Goal: Task Accomplishment & Management: Manage account settings

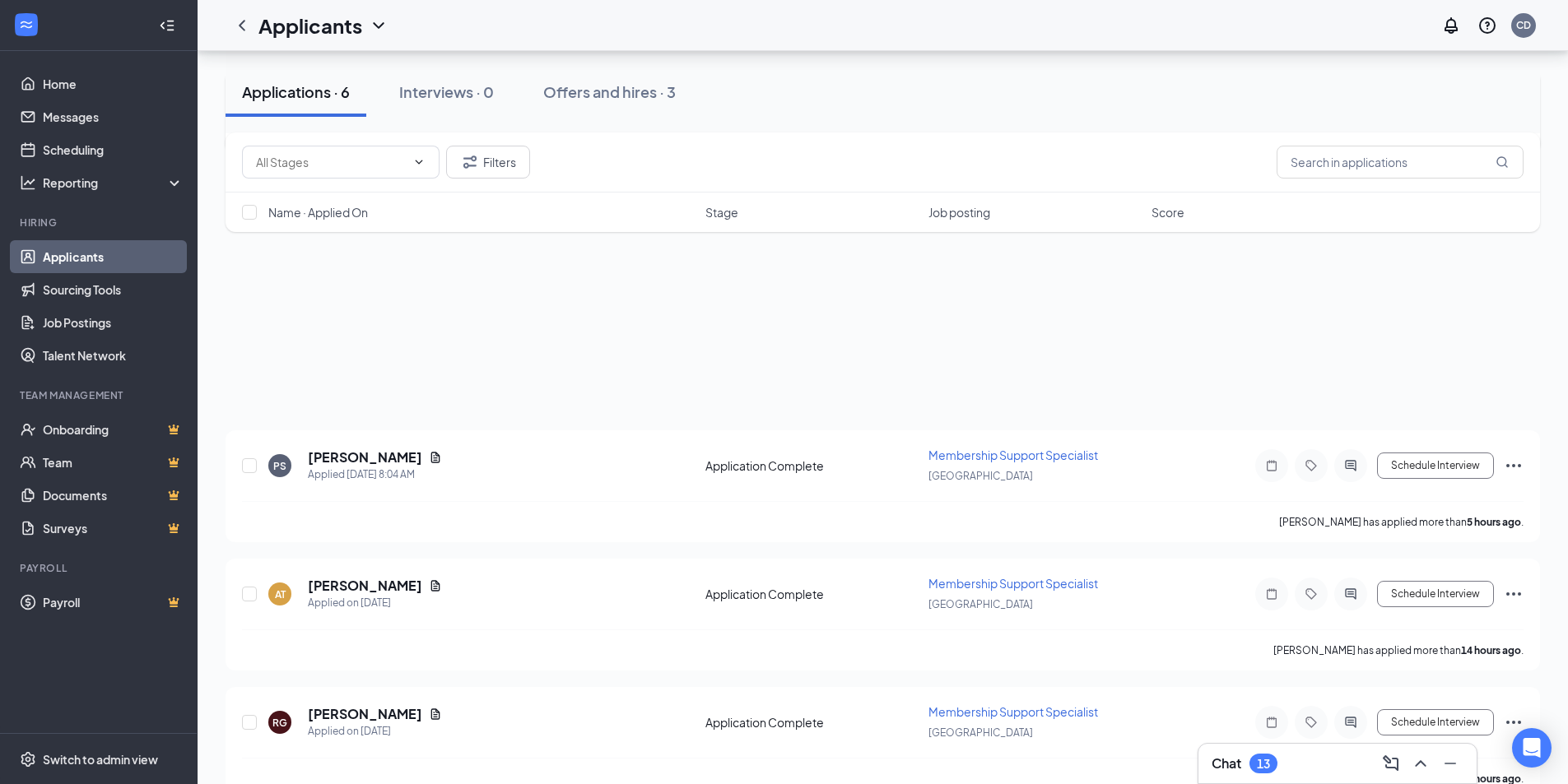
scroll to position [329, 0]
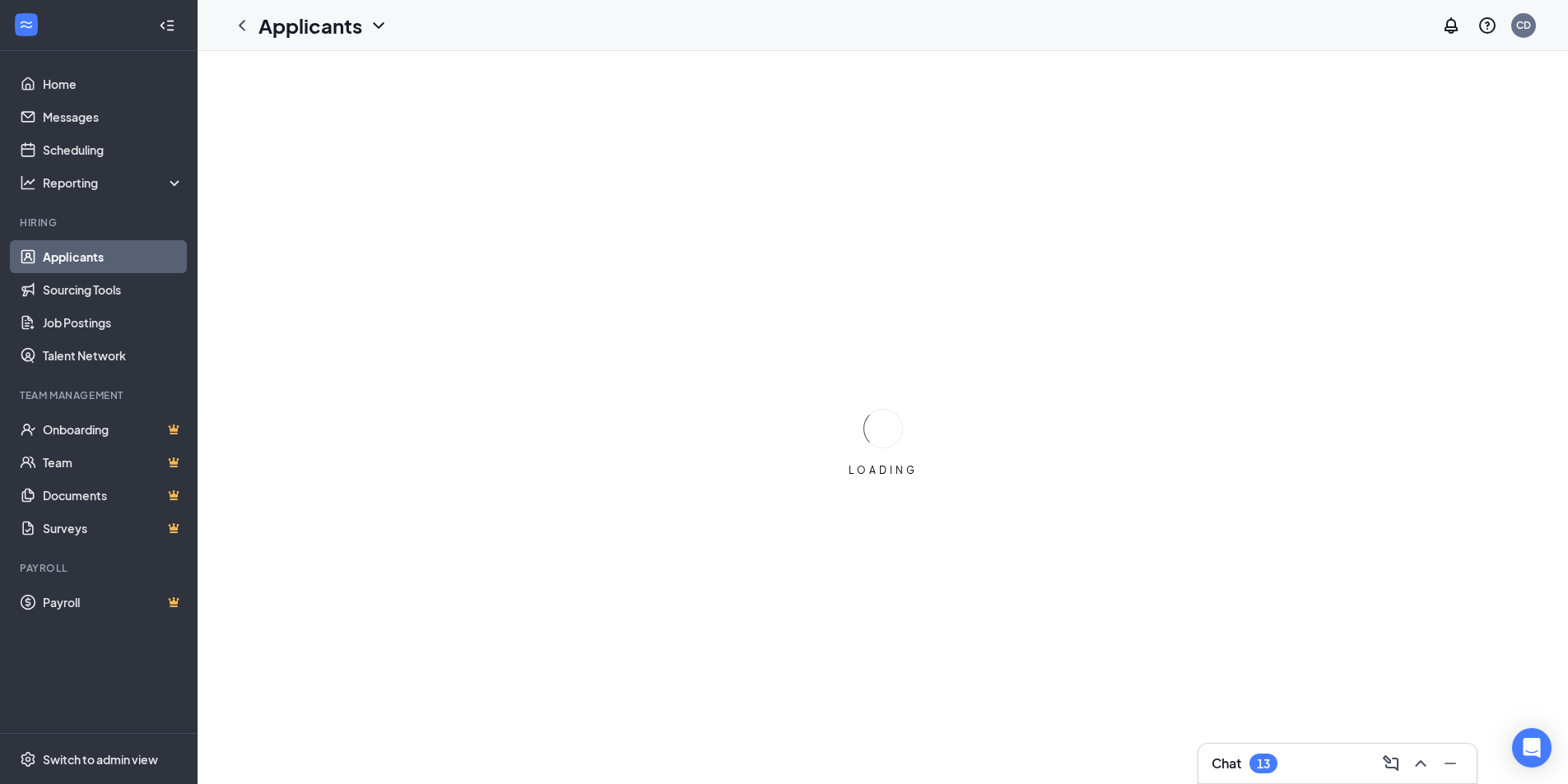
click at [1318, 766] on div "Chat 13" at bounding box center [1338, 763] width 252 height 27
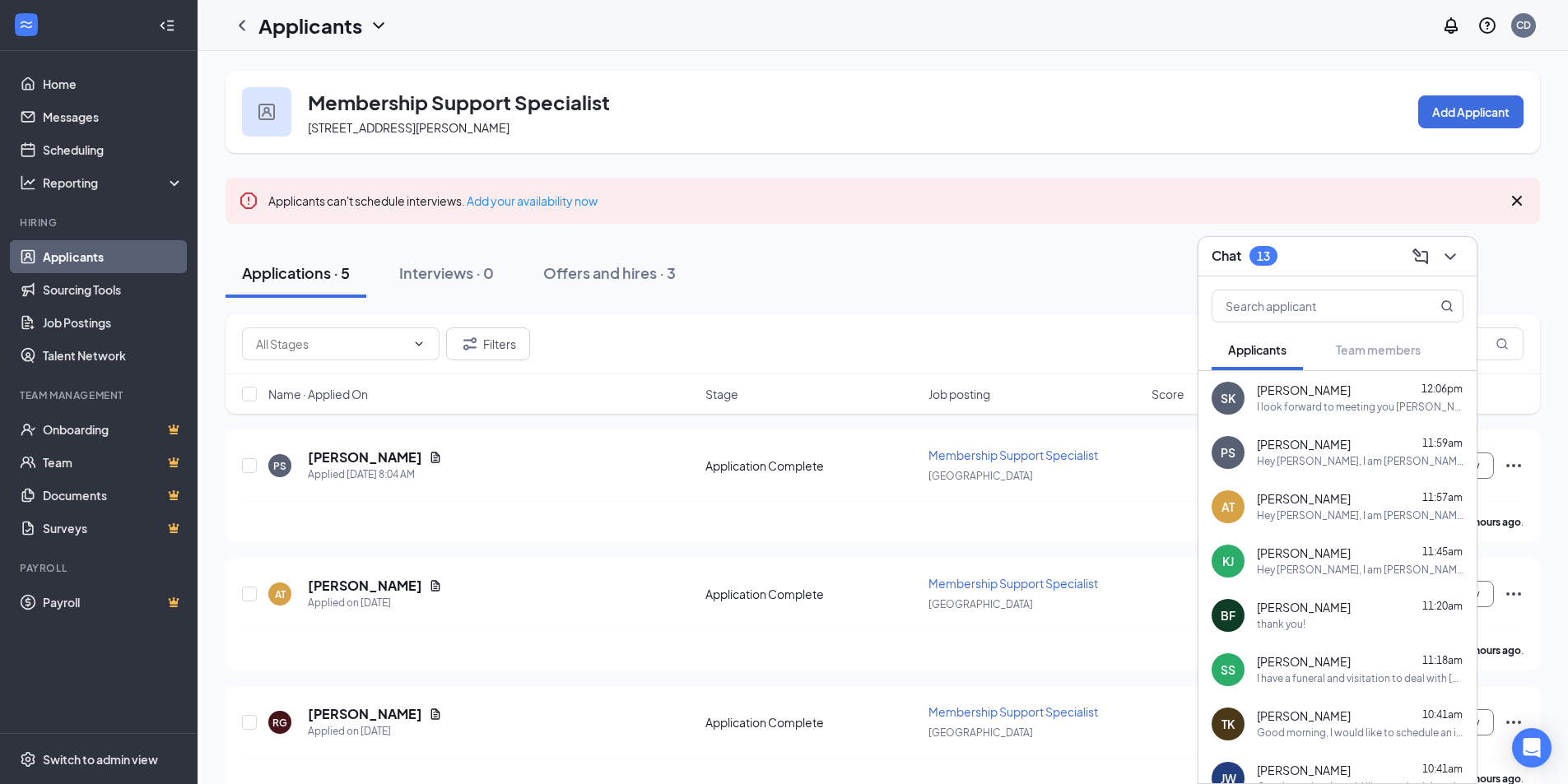
drag, startPoint x: 1347, startPoint y: 251, endPoint x: 1272, endPoint y: 307, distance: 93.6
click at [1346, 251] on div "Chat 13" at bounding box center [1338, 257] width 252 height 26
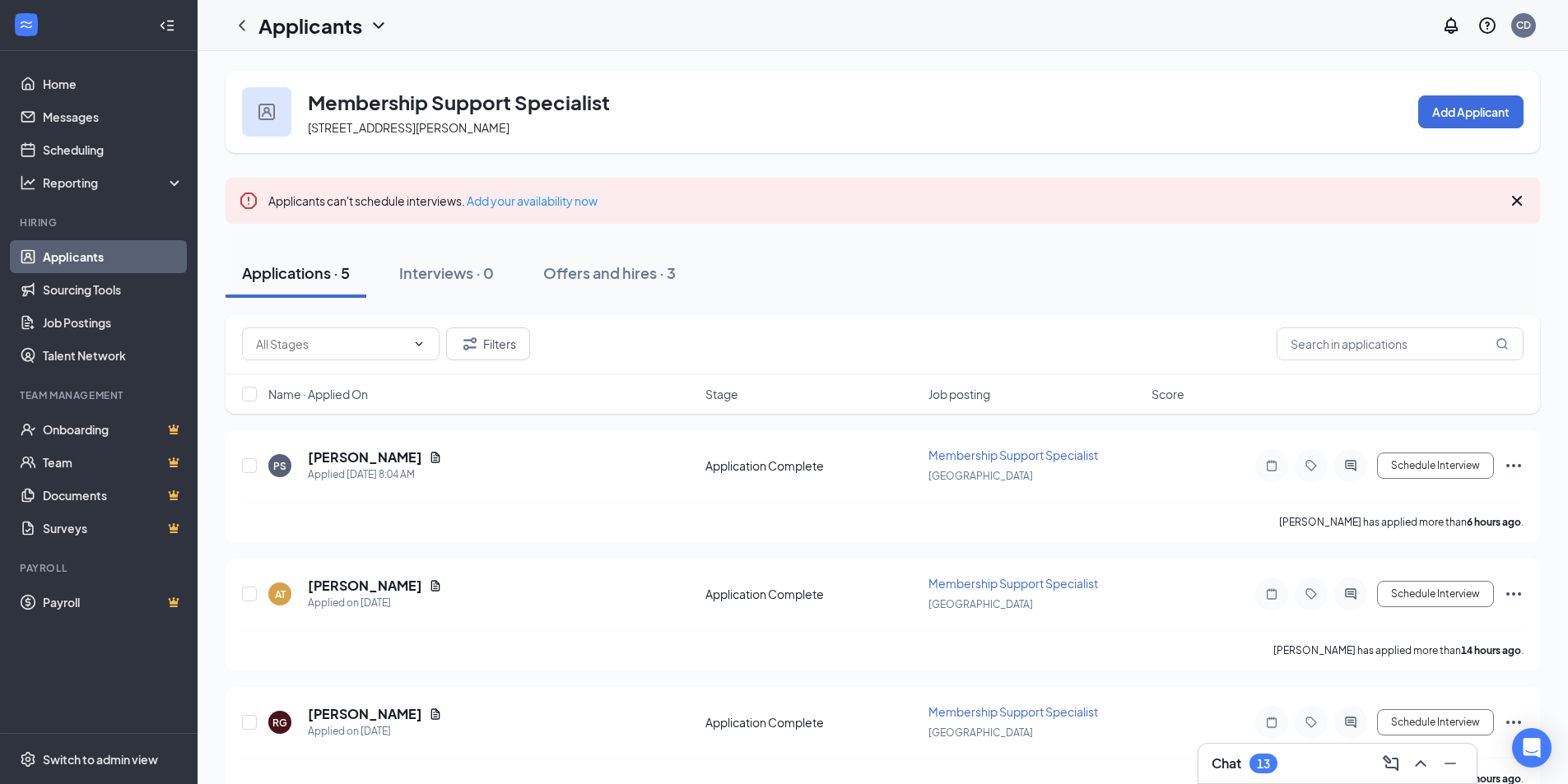
click at [1324, 769] on div "Chat 13" at bounding box center [1338, 763] width 252 height 27
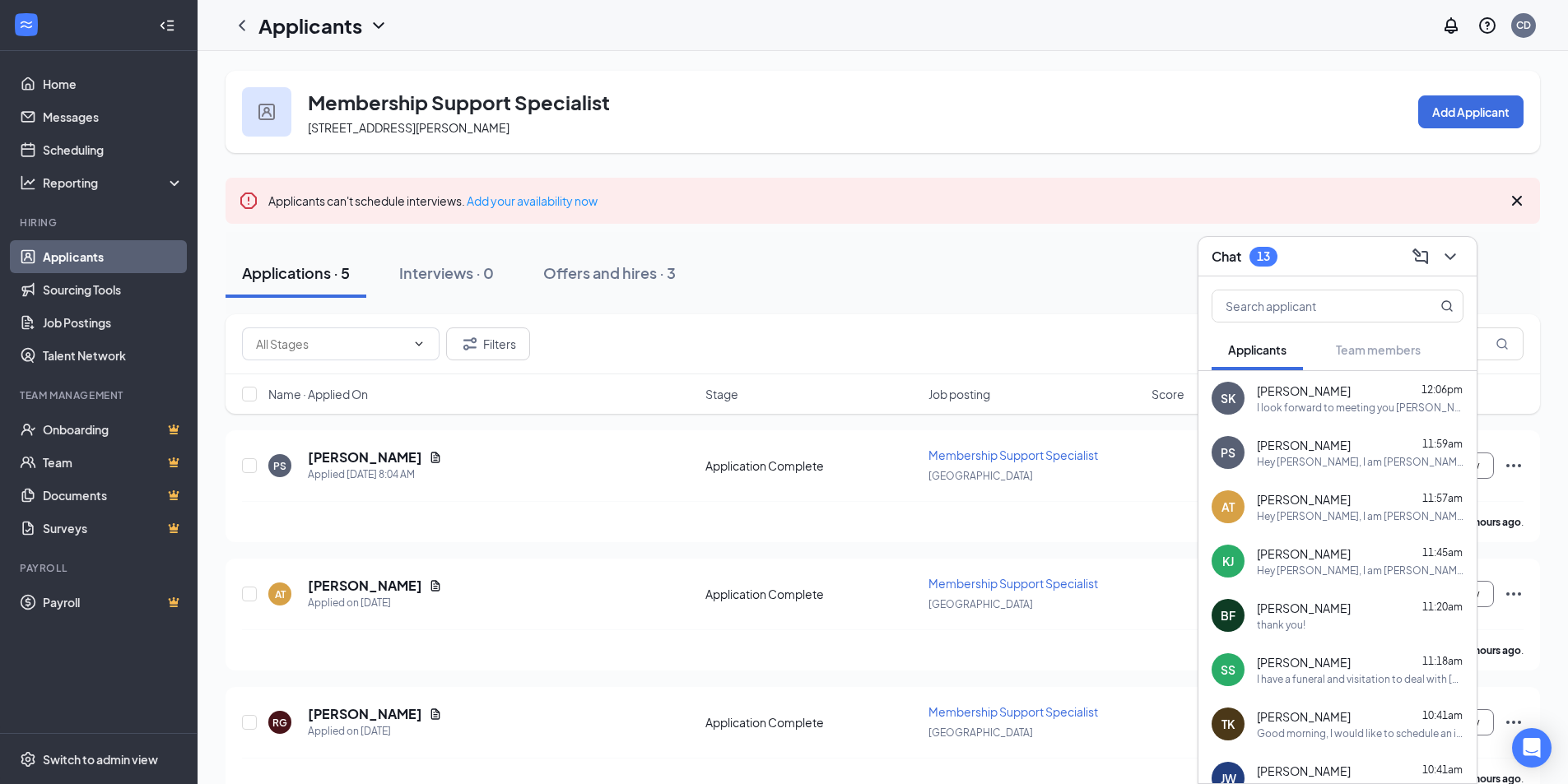
click at [1322, 254] on div "Chat 13" at bounding box center [1338, 257] width 252 height 26
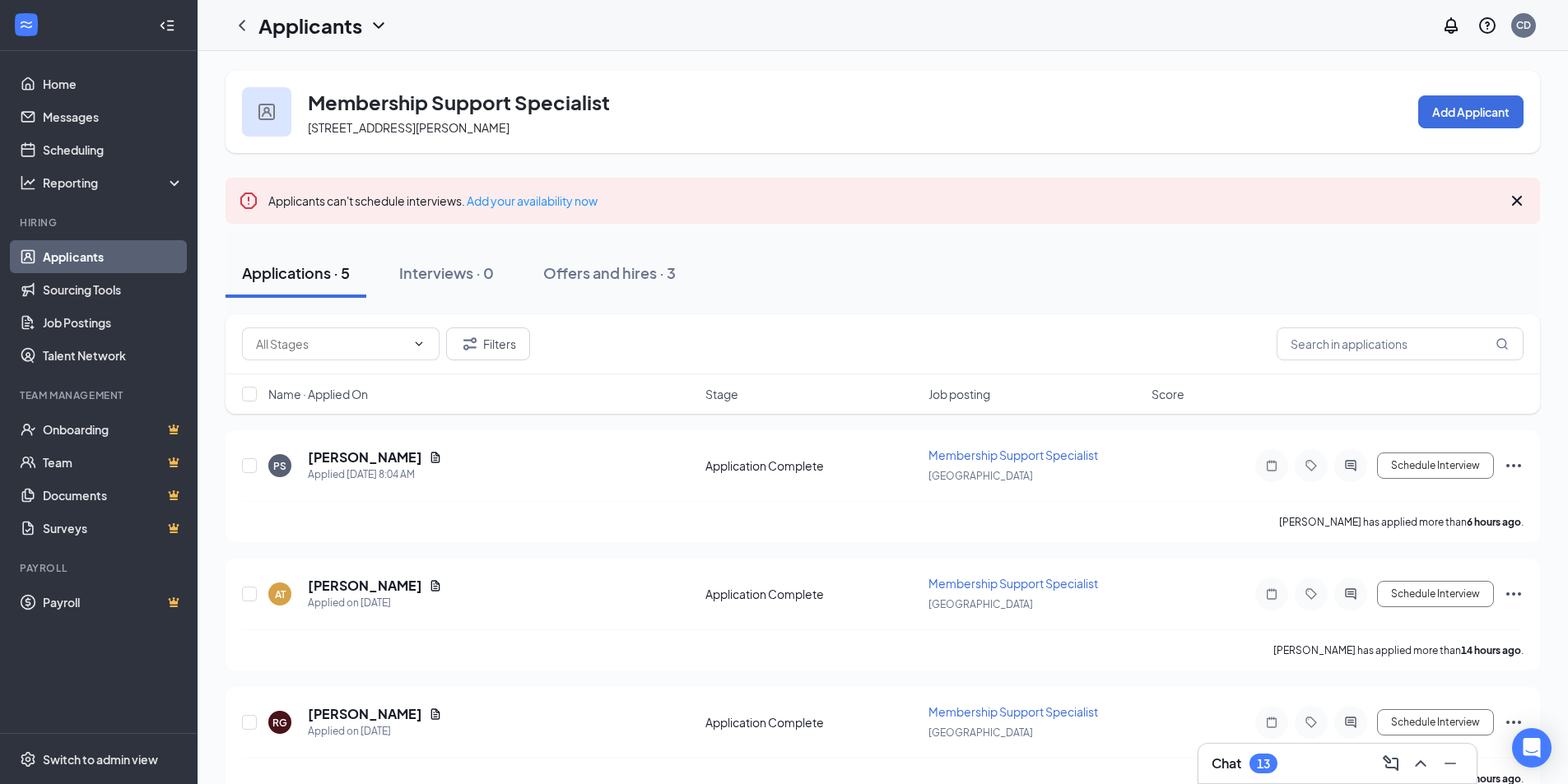
click at [400, 110] on h3 "Membership Support Specialist" at bounding box center [459, 102] width 302 height 28
click at [1066, 100] on div "Membership Support Specialist [STREET_ADDRESS][PERSON_NAME] Add Applicant" at bounding box center [883, 111] width 1315 height 82
drag, startPoint x: 377, startPoint y: 99, endPoint x: 339, endPoint y: 98, distance: 38.0
click at [371, 99] on h3 "Membership Support Specialist" at bounding box center [459, 102] width 302 height 28
click at [269, 109] on img at bounding box center [267, 112] width 17 height 17
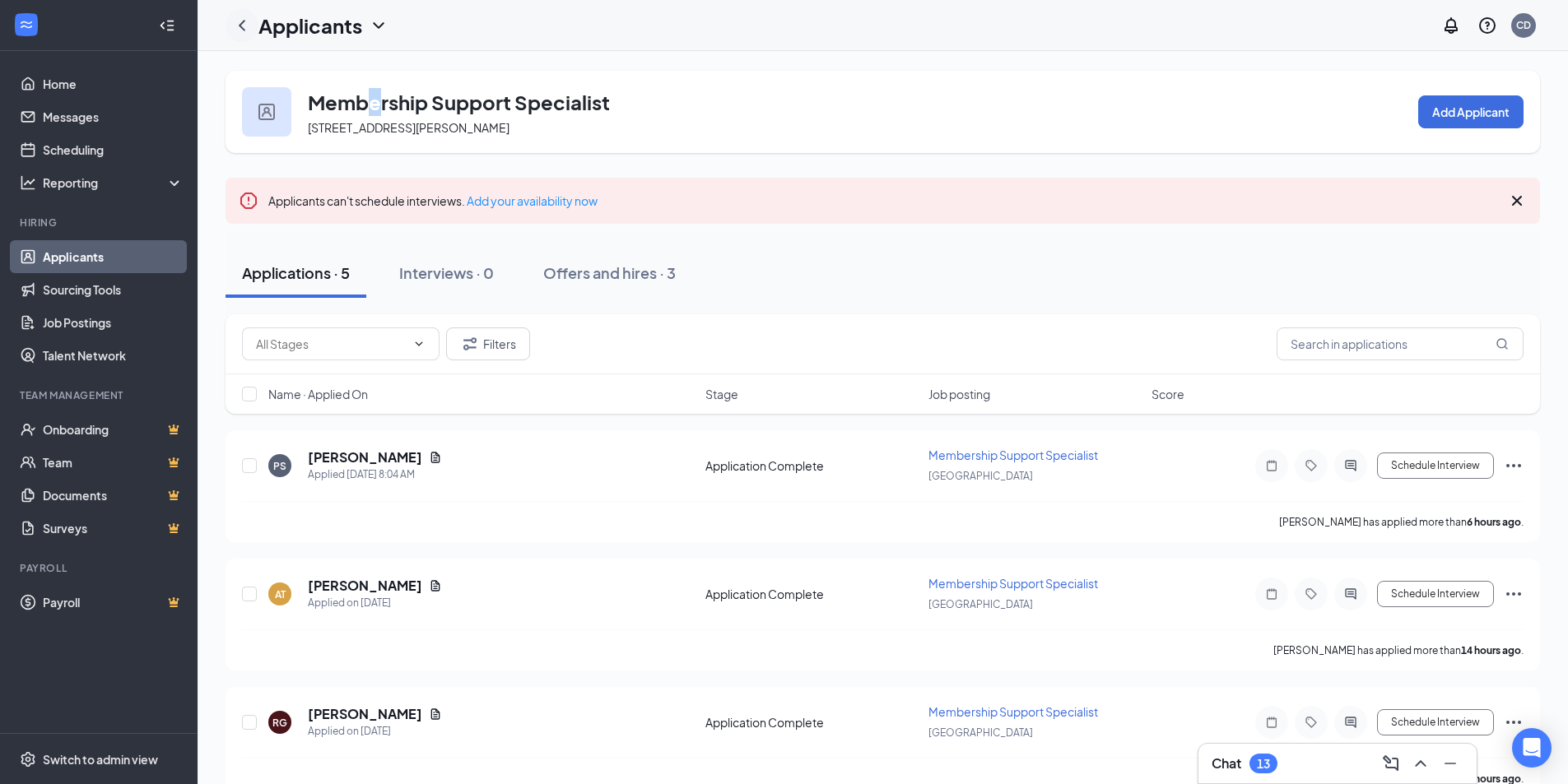
click at [244, 24] on icon "ChevronLeft" at bounding box center [241, 25] width 19 height 19
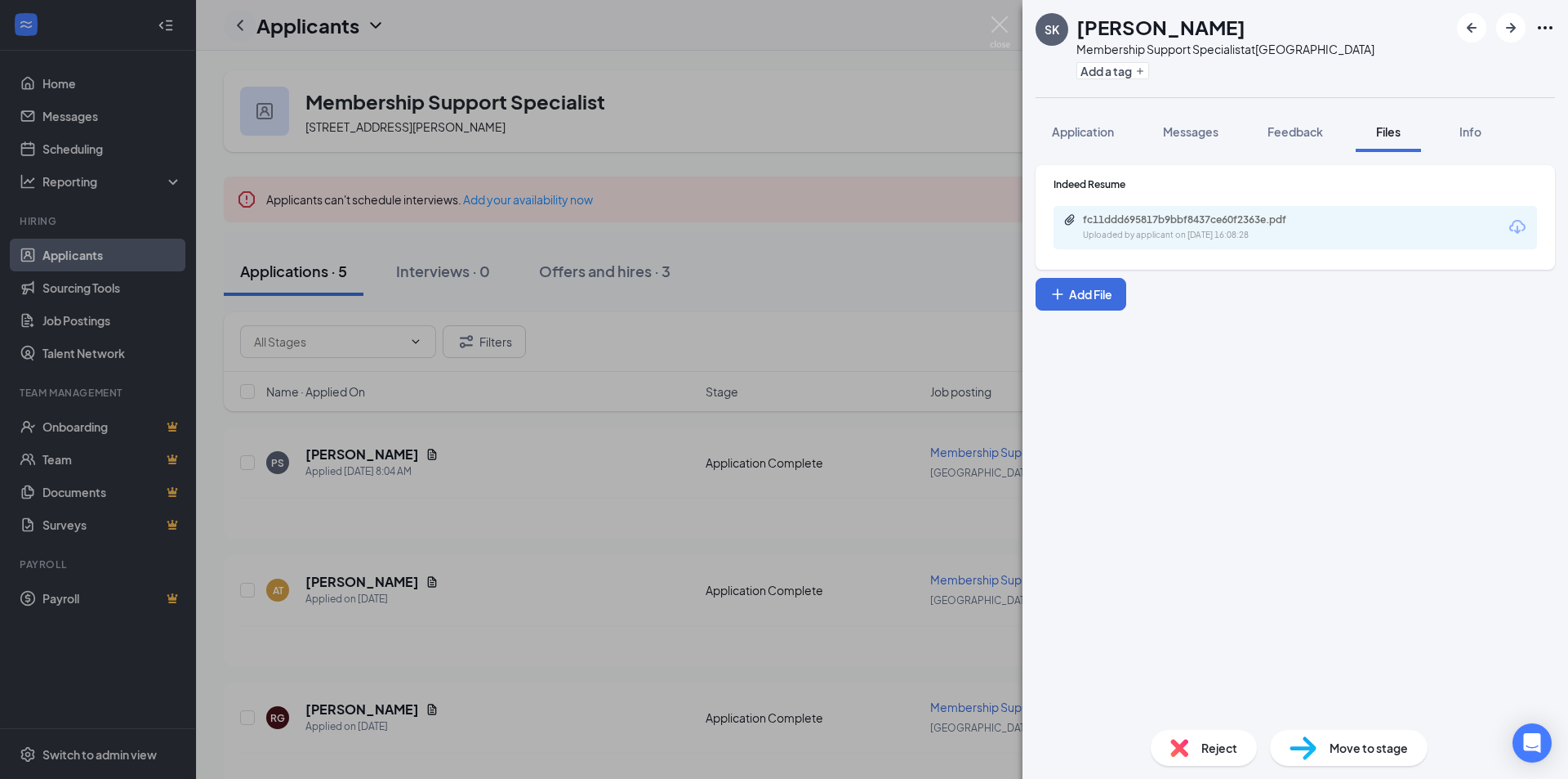
click at [242, 24] on div "SK [PERSON_NAME] Membership Support Specialist at [GEOGRAPHIC_DATA] Add a tag A…" at bounding box center [784, 390] width 1568 height 779
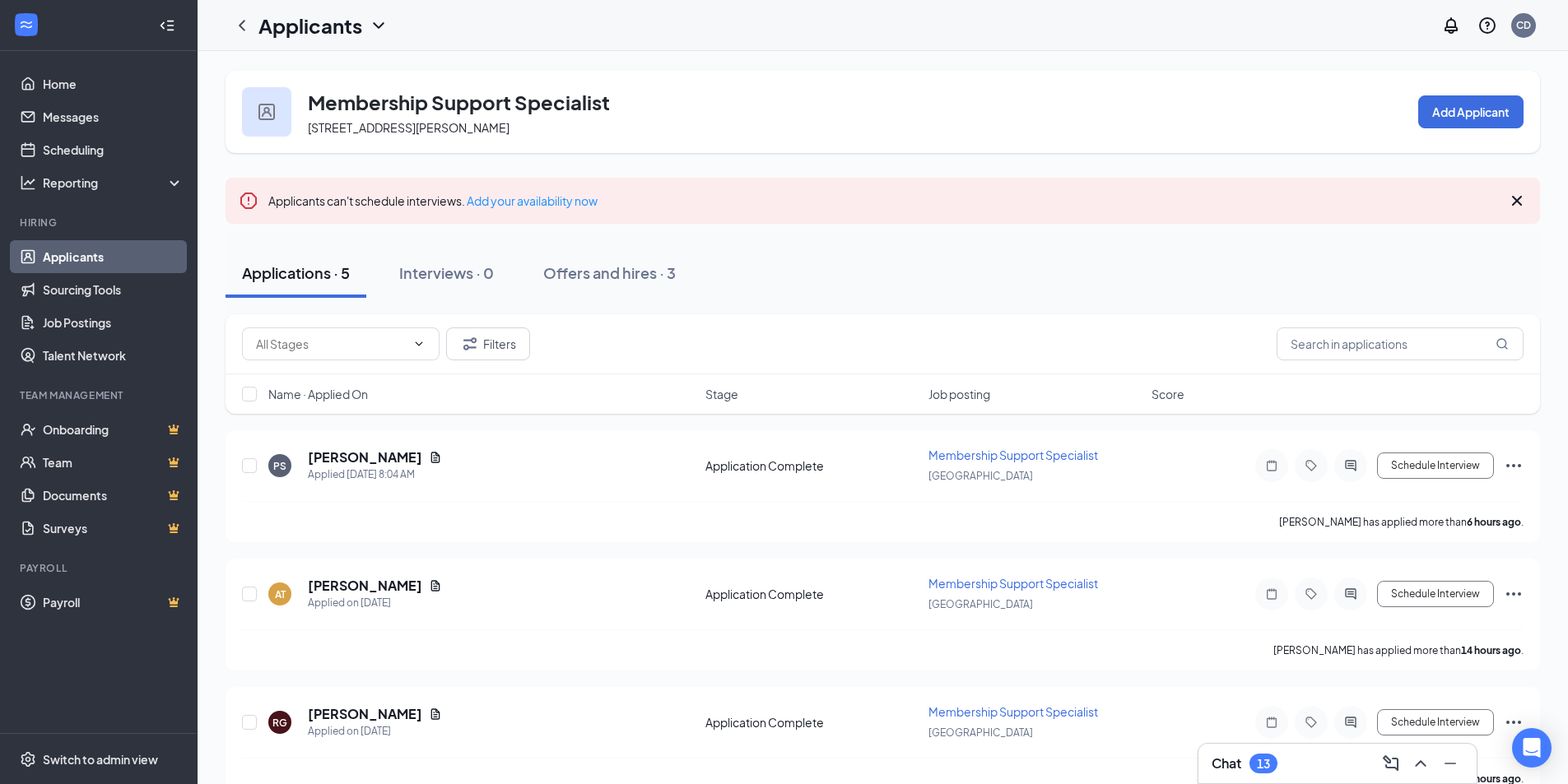
click at [378, 22] on icon "ChevronDown" at bounding box center [377, 25] width 19 height 19
click at [344, 78] on link "Applicants" at bounding box center [356, 72] width 178 height 17
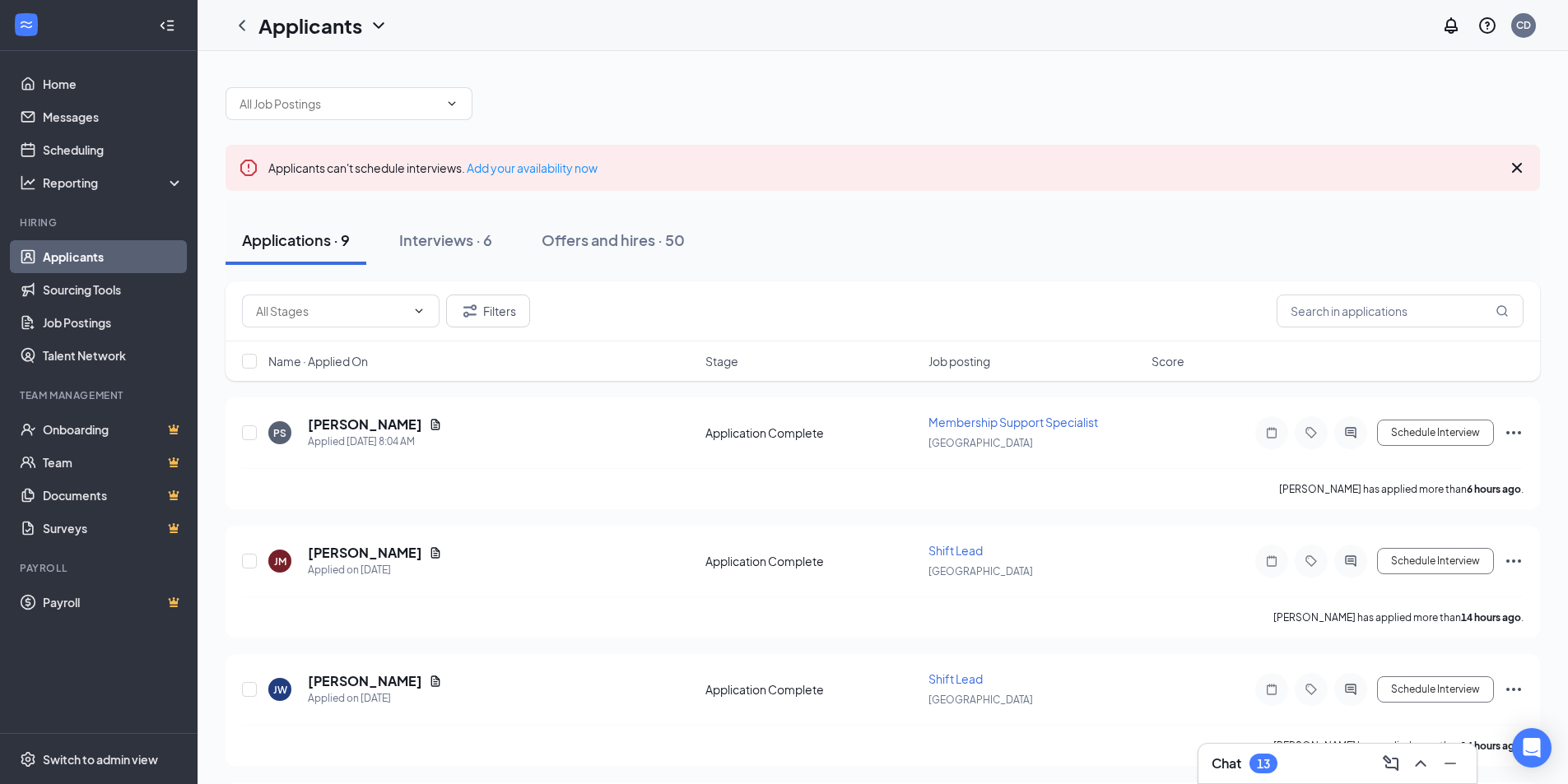
drag, startPoint x: 413, startPoint y: 113, endPoint x: 397, endPoint y: 134, distance: 26.4
click at [412, 113] on span at bounding box center [349, 104] width 247 height 33
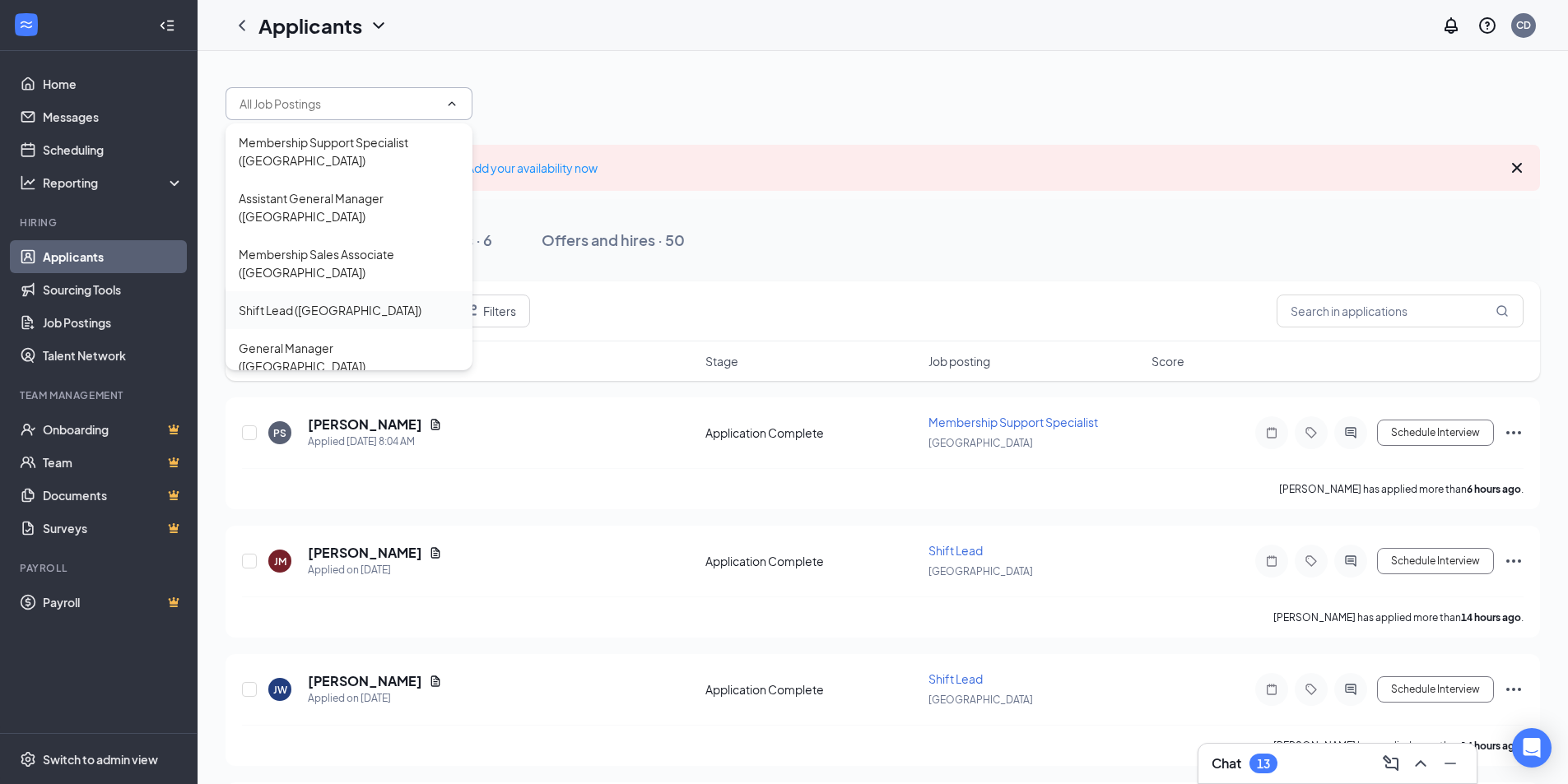
click at [330, 301] on div "Shift Lead ([GEOGRAPHIC_DATA])" at bounding box center [330, 310] width 182 height 18
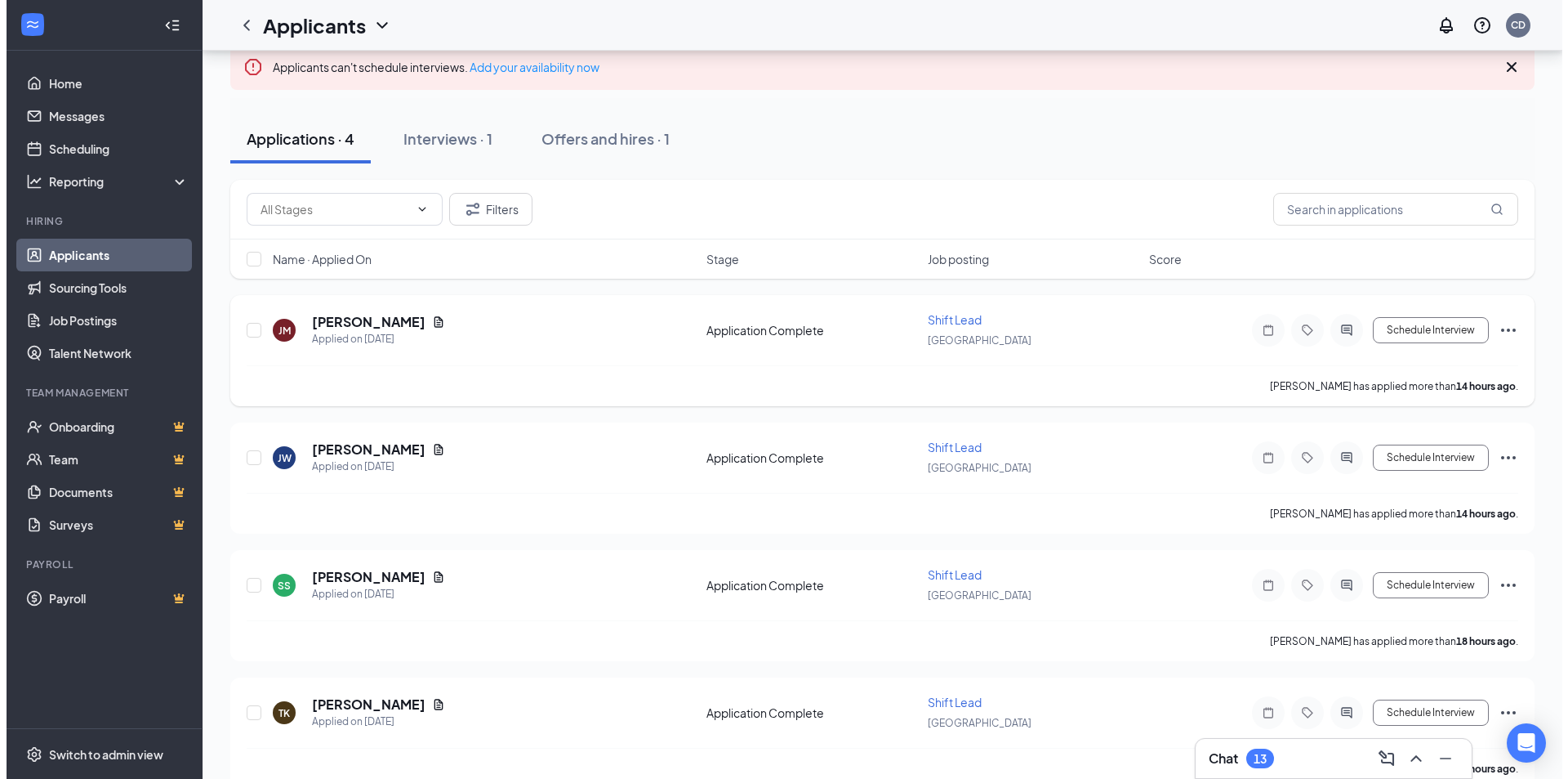
scroll to position [162, 0]
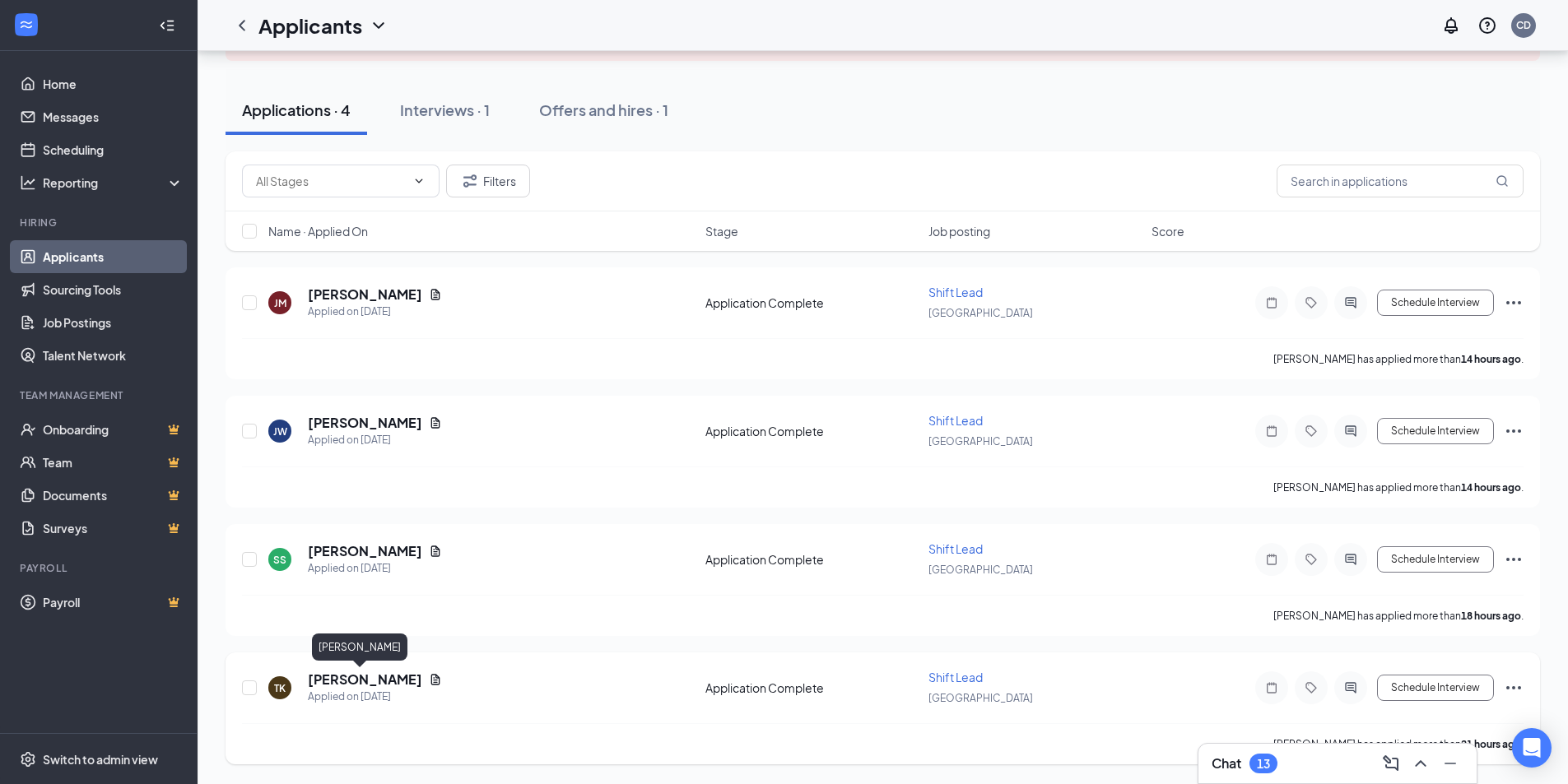
click at [356, 686] on h5 "[PERSON_NAME]" at bounding box center [365, 680] width 114 height 18
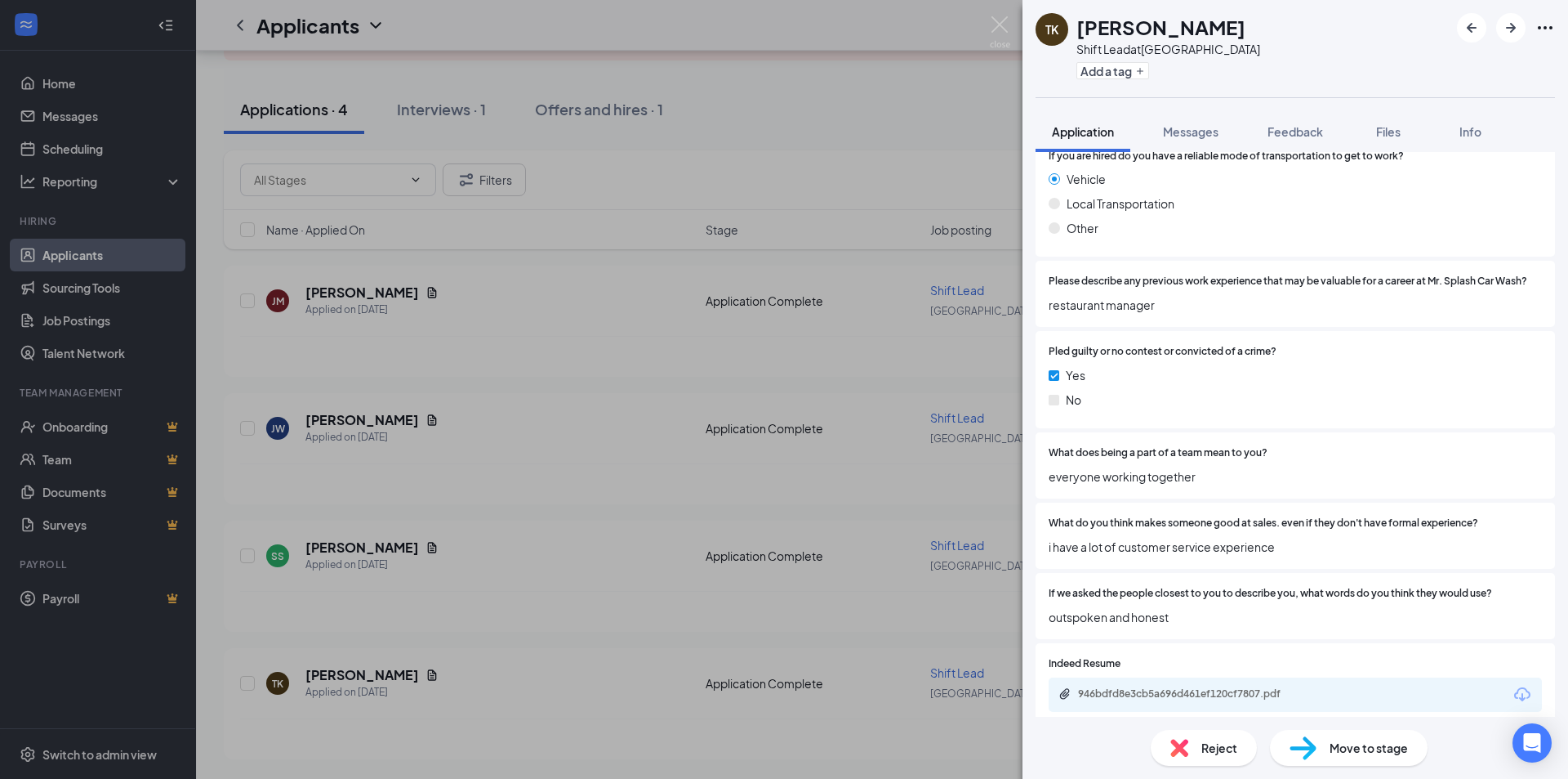
scroll to position [1553, 0]
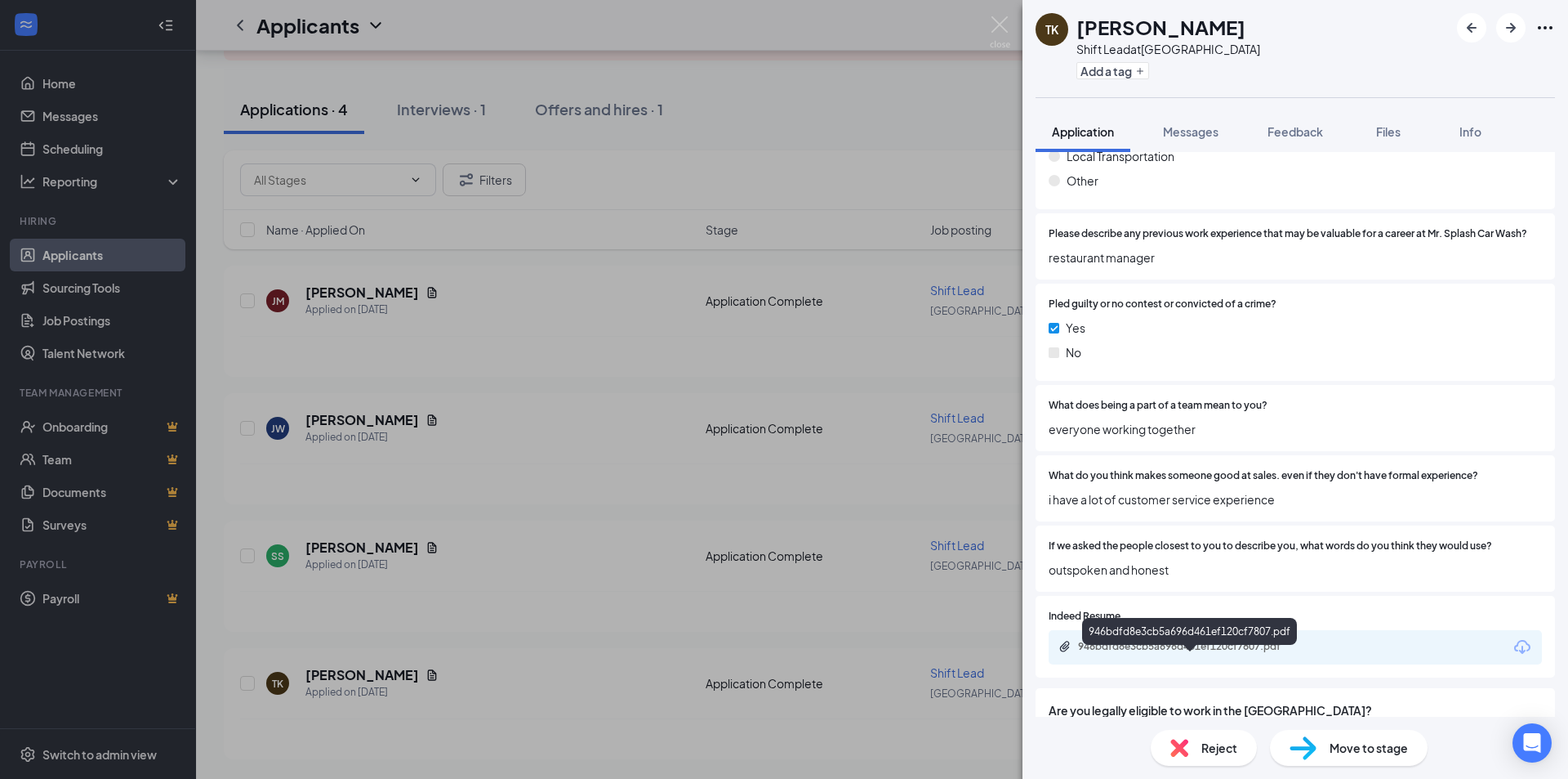
click at [1181, 653] on div "946bdfd8e3cb5a696d461ef120cf7807.pdf" at bounding box center [1192, 646] width 228 height 13
drag, startPoint x: 996, startPoint y: 29, endPoint x: 438, endPoint y: 585, distance: 787.7
click at [996, 30] on img at bounding box center [1000, 32] width 20 height 32
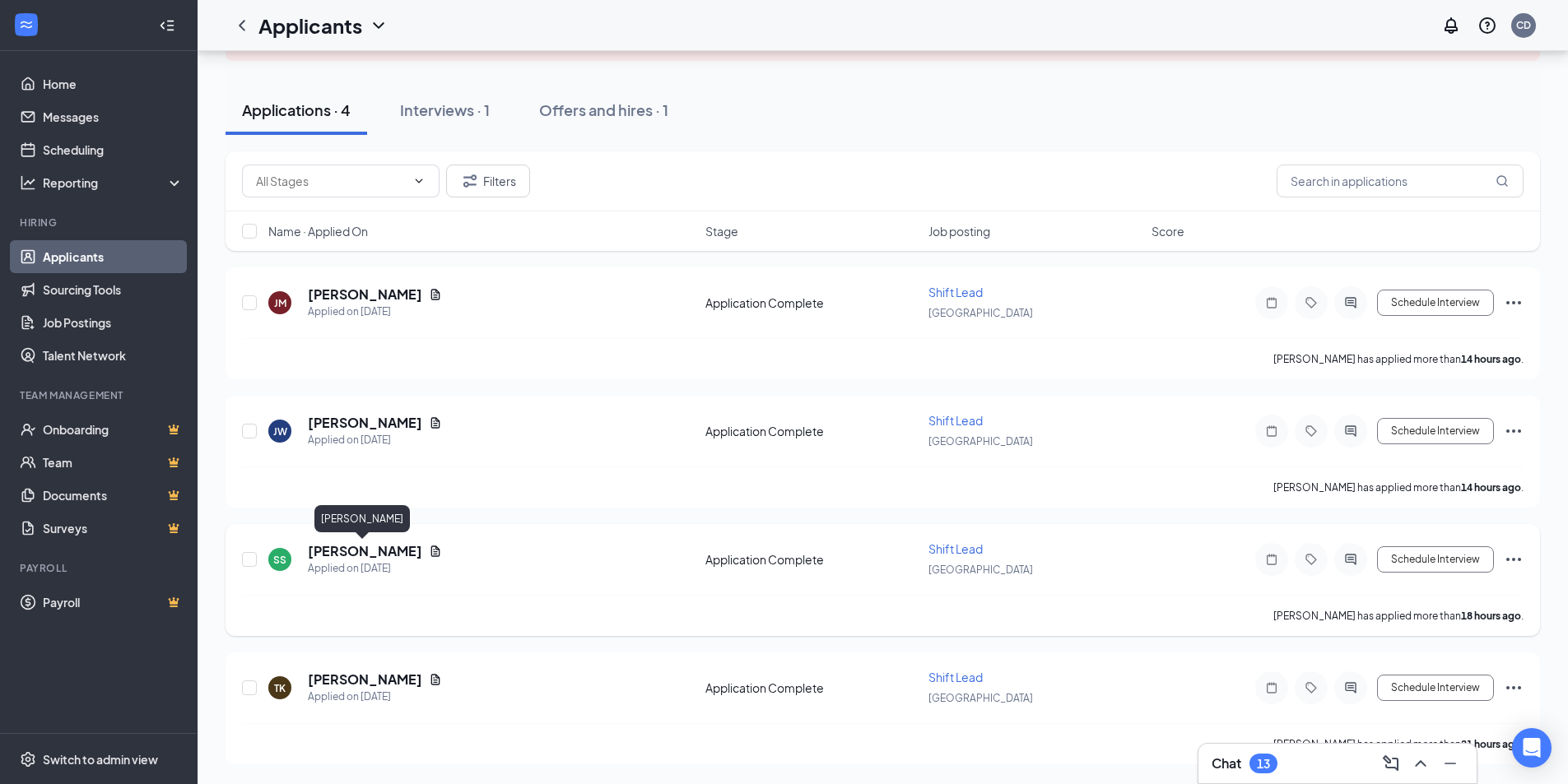
click at [377, 554] on h5 "[PERSON_NAME]" at bounding box center [365, 551] width 114 height 18
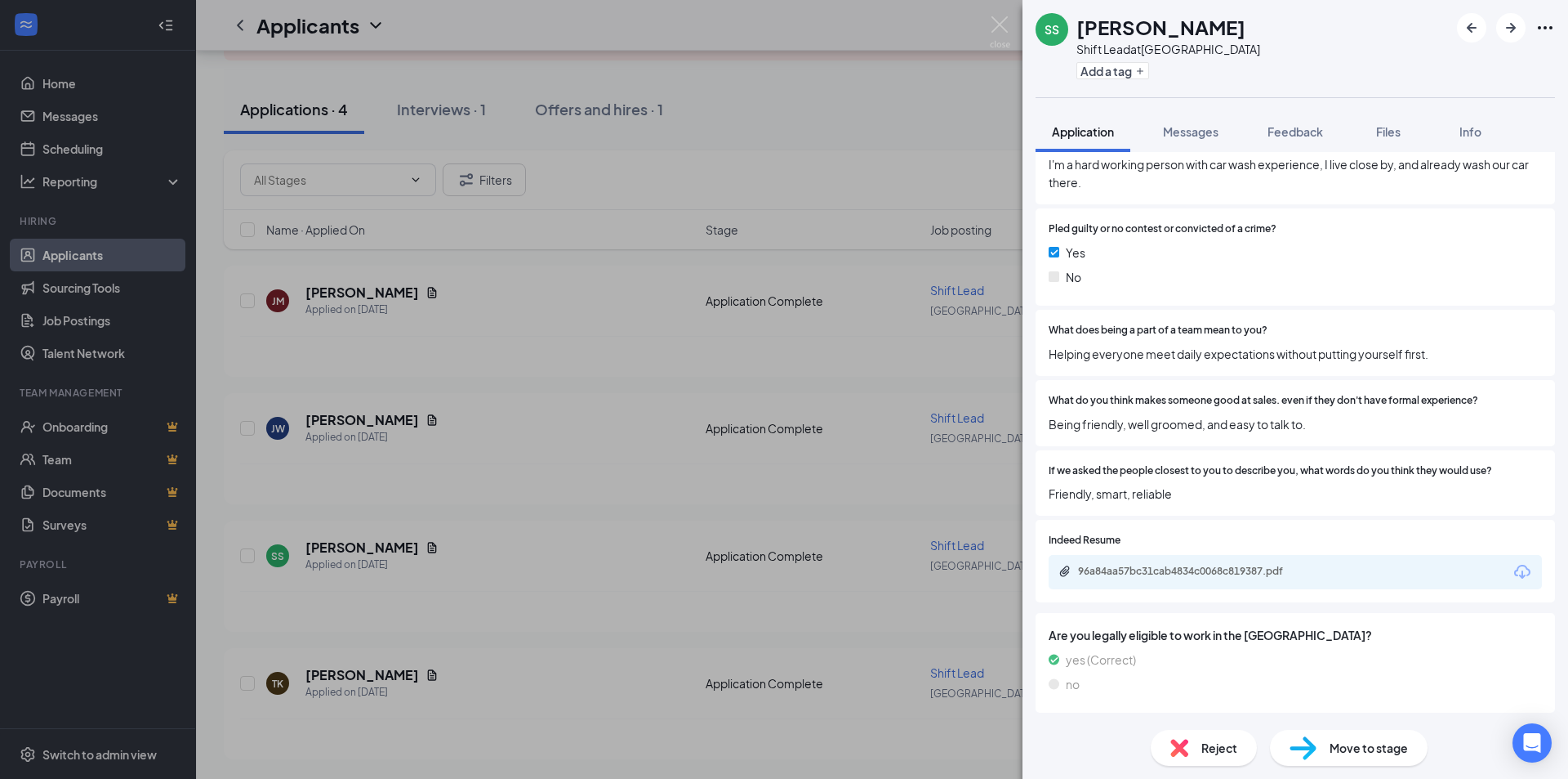
scroll to position [1750, 0]
click at [1173, 575] on div "96a84aa57bc31cab4834c0068c819387.pdf" at bounding box center [1192, 571] width 228 height 13
click at [996, 25] on img at bounding box center [1000, 32] width 20 height 32
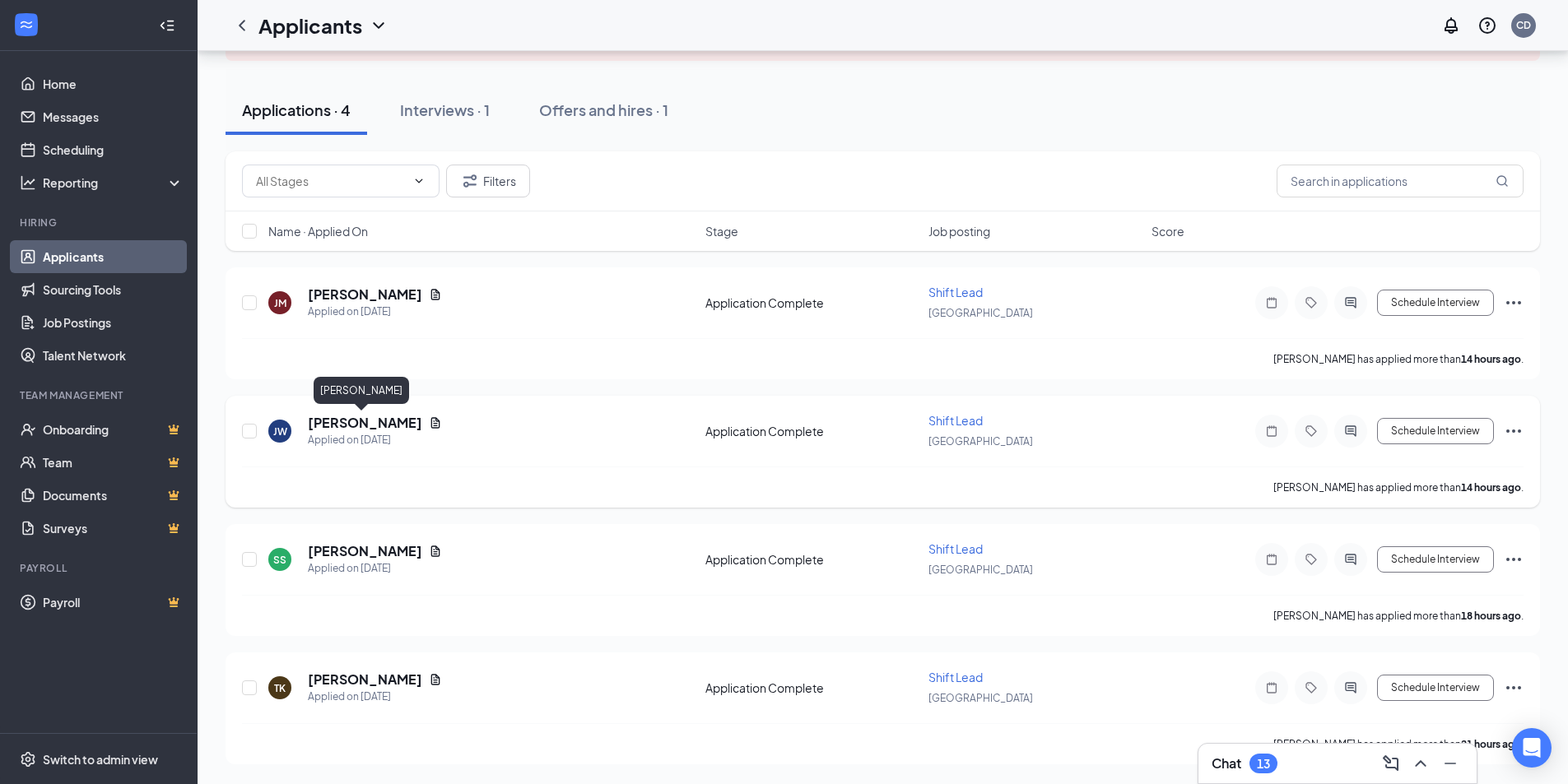
click at [363, 420] on h5 "[PERSON_NAME]" at bounding box center [365, 423] width 114 height 18
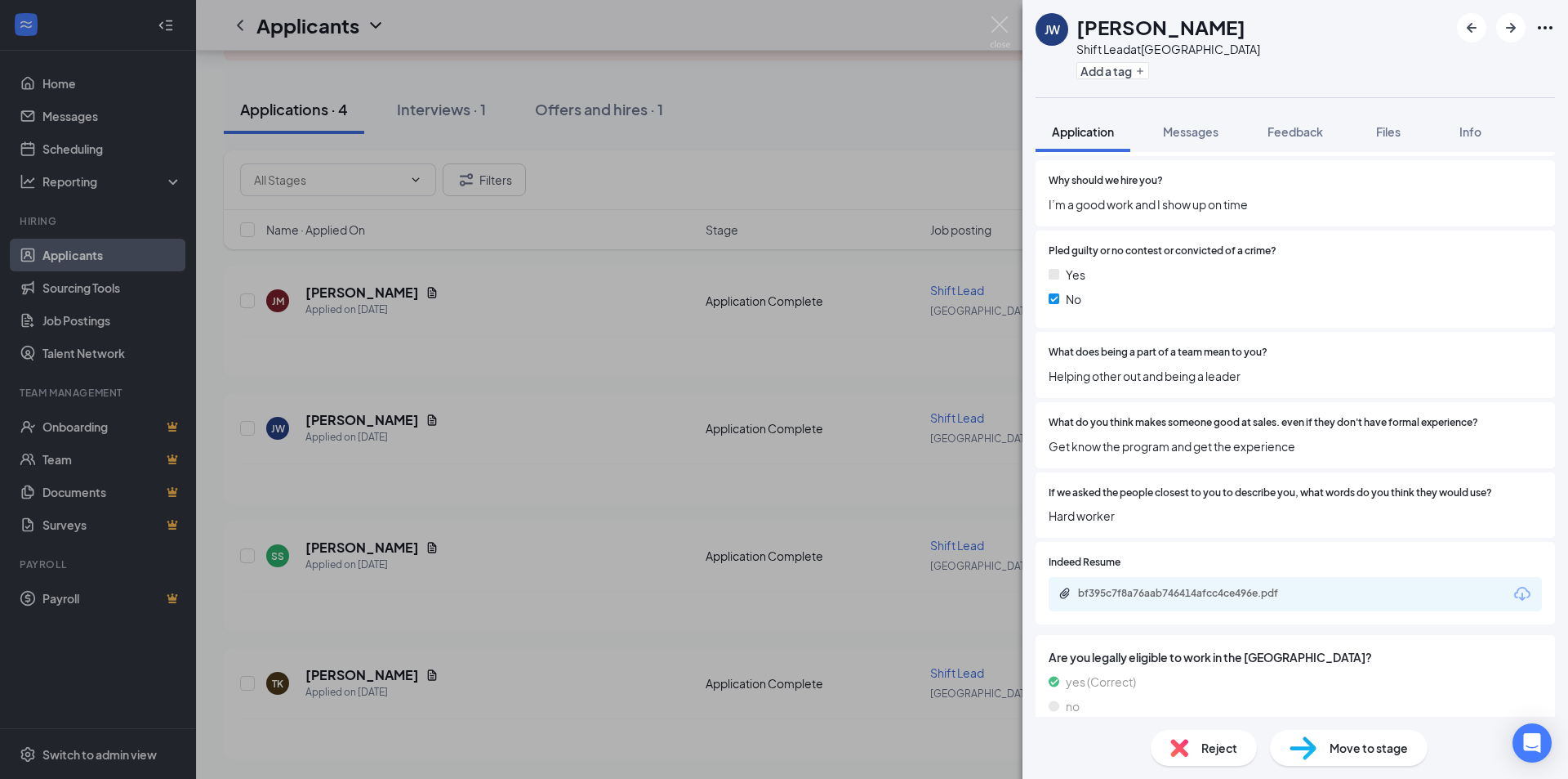
scroll to position [1714, 0]
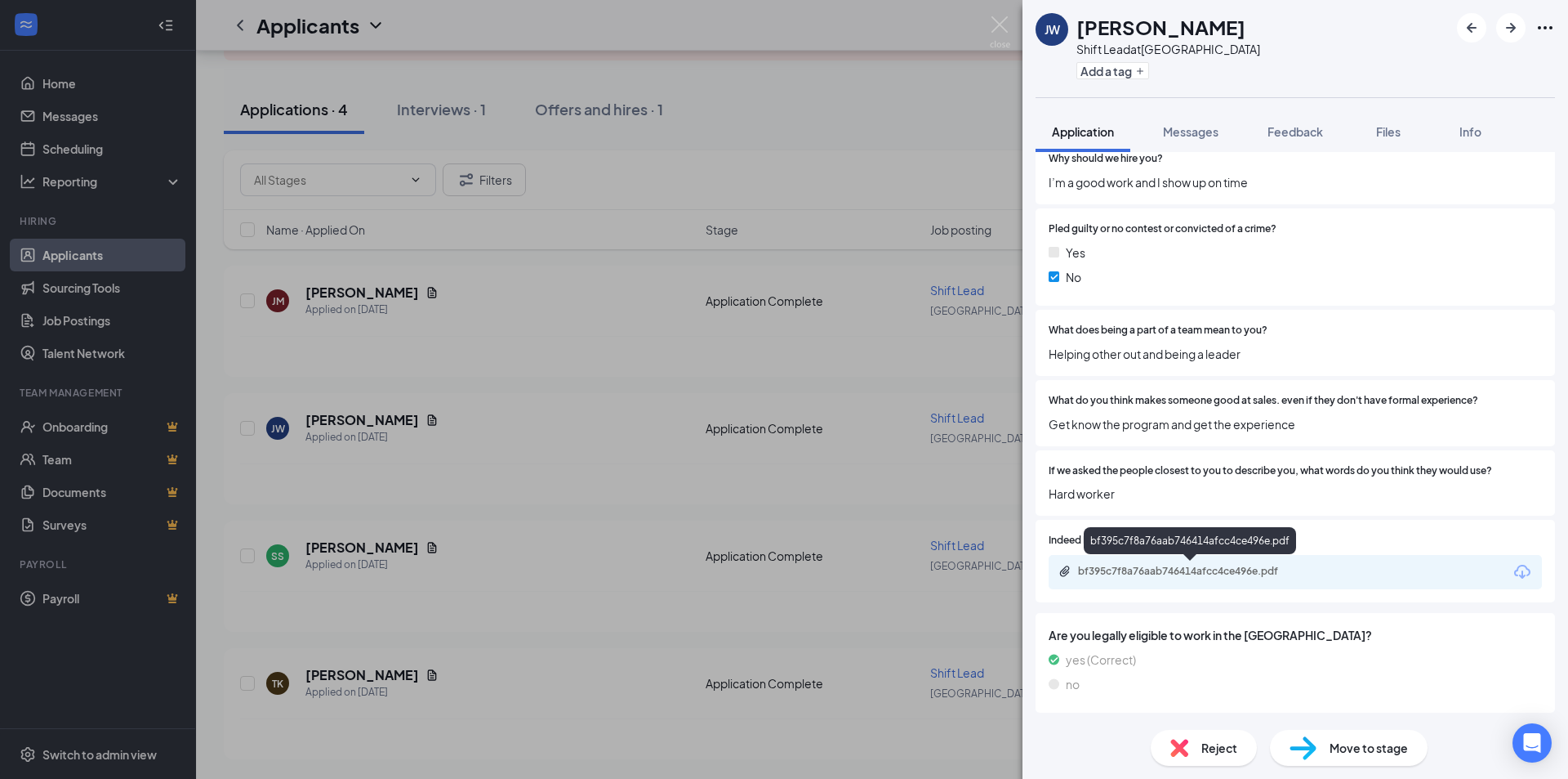
click at [1160, 571] on div "bf395c7f8a76aab746414afcc4ce496e.pdf" at bounding box center [1192, 571] width 228 height 13
click at [1005, 19] on img at bounding box center [1000, 32] width 20 height 32
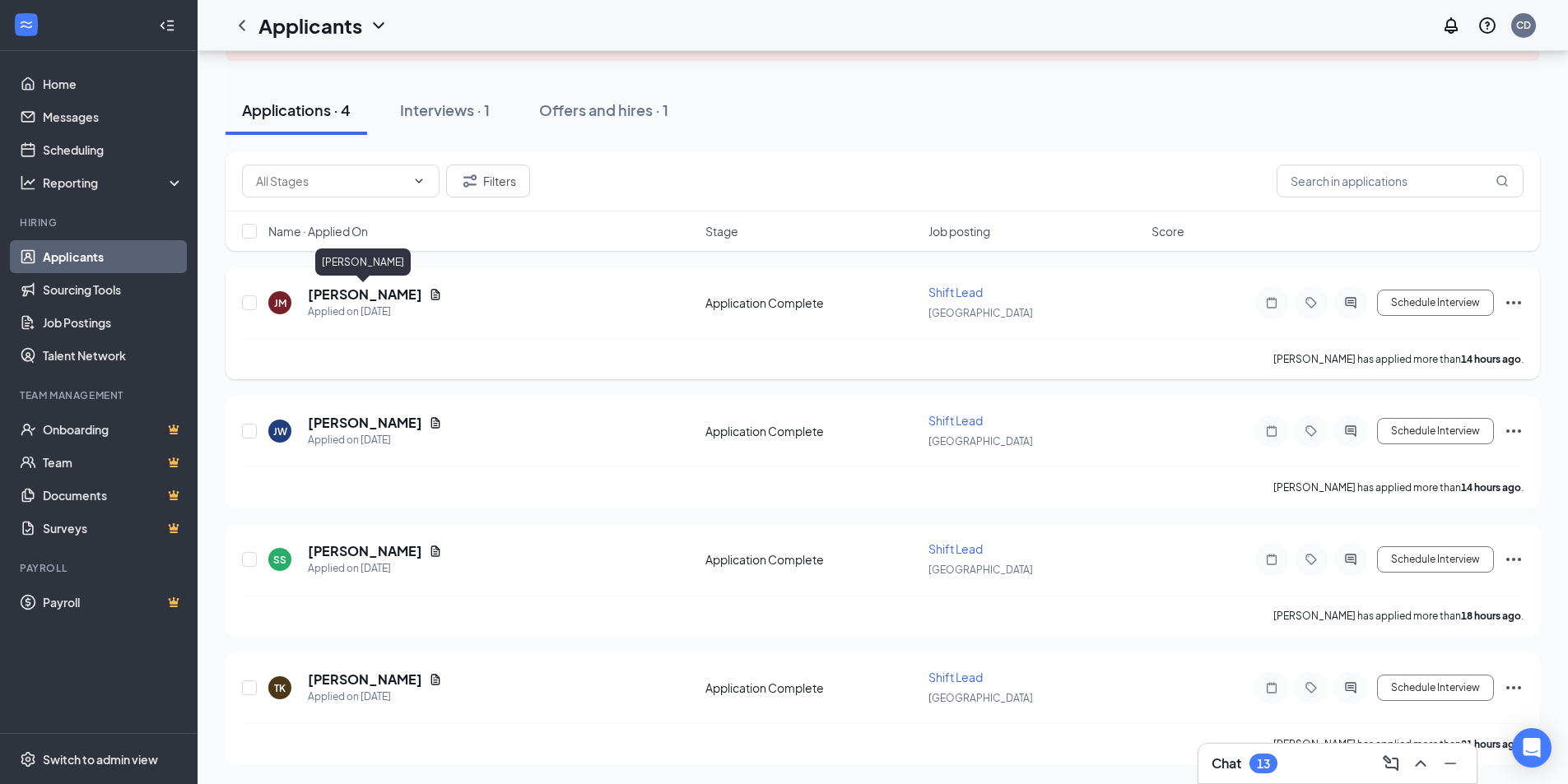
click at [391, 297] on h5 "[PERSON_NAME]" at bounding box center [365, 294] width 114 height 18
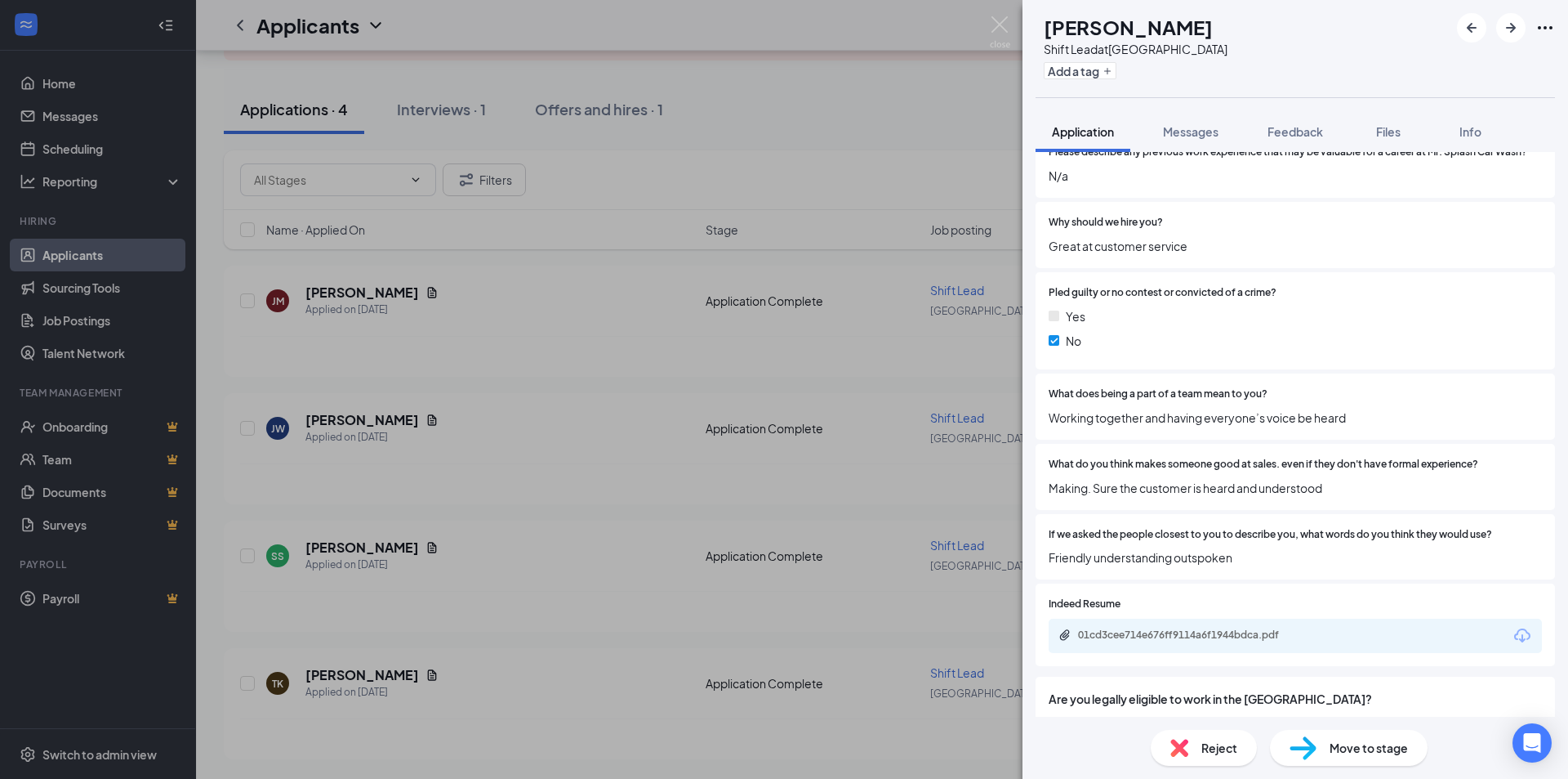
scroll to position [1714, 0]
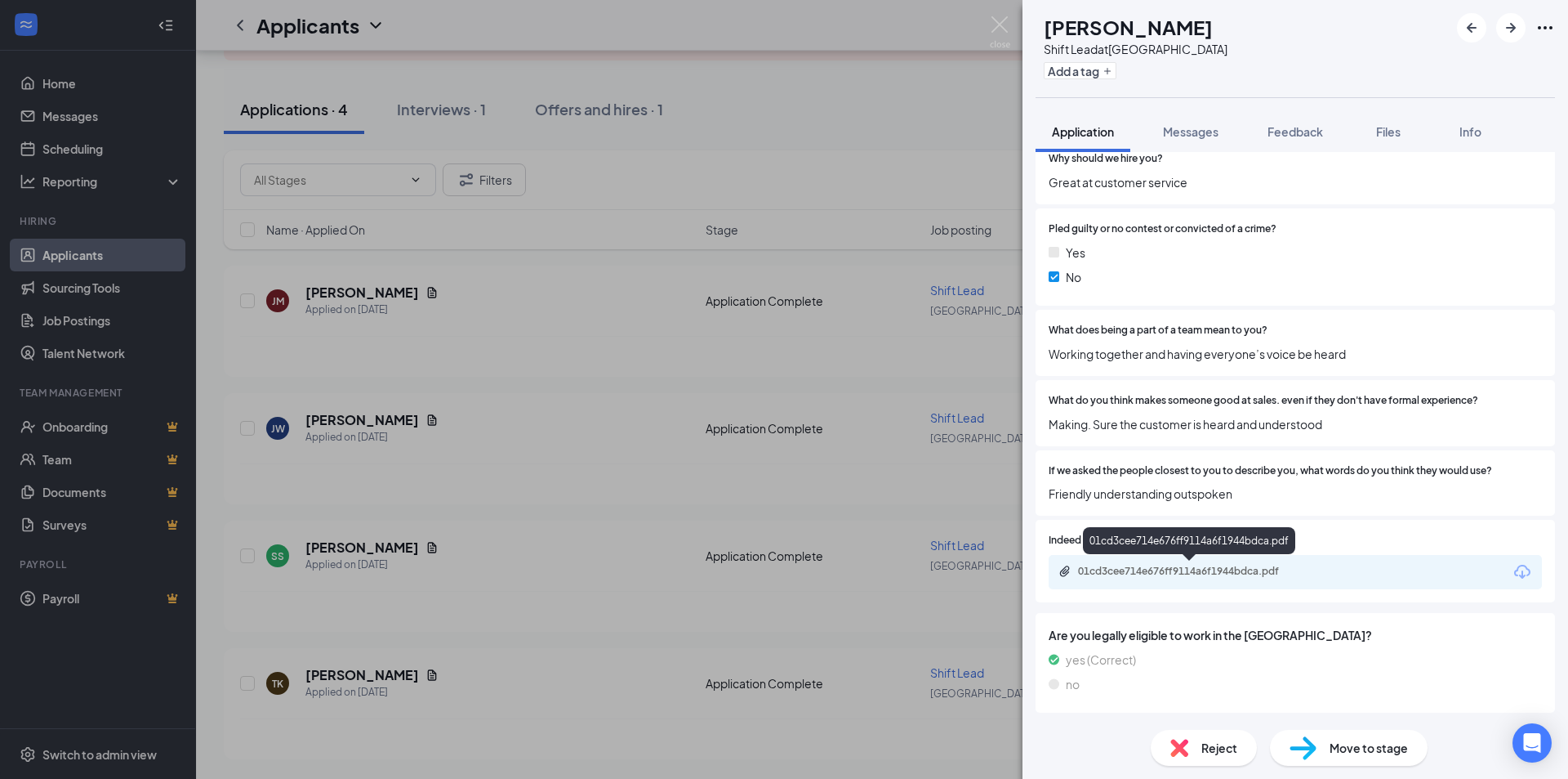
click at [1244, 565] on div "01cd3cee714e676ff9114a6f1944bdca.pdf" at bounding box center [1192, 571] width 228 height 13
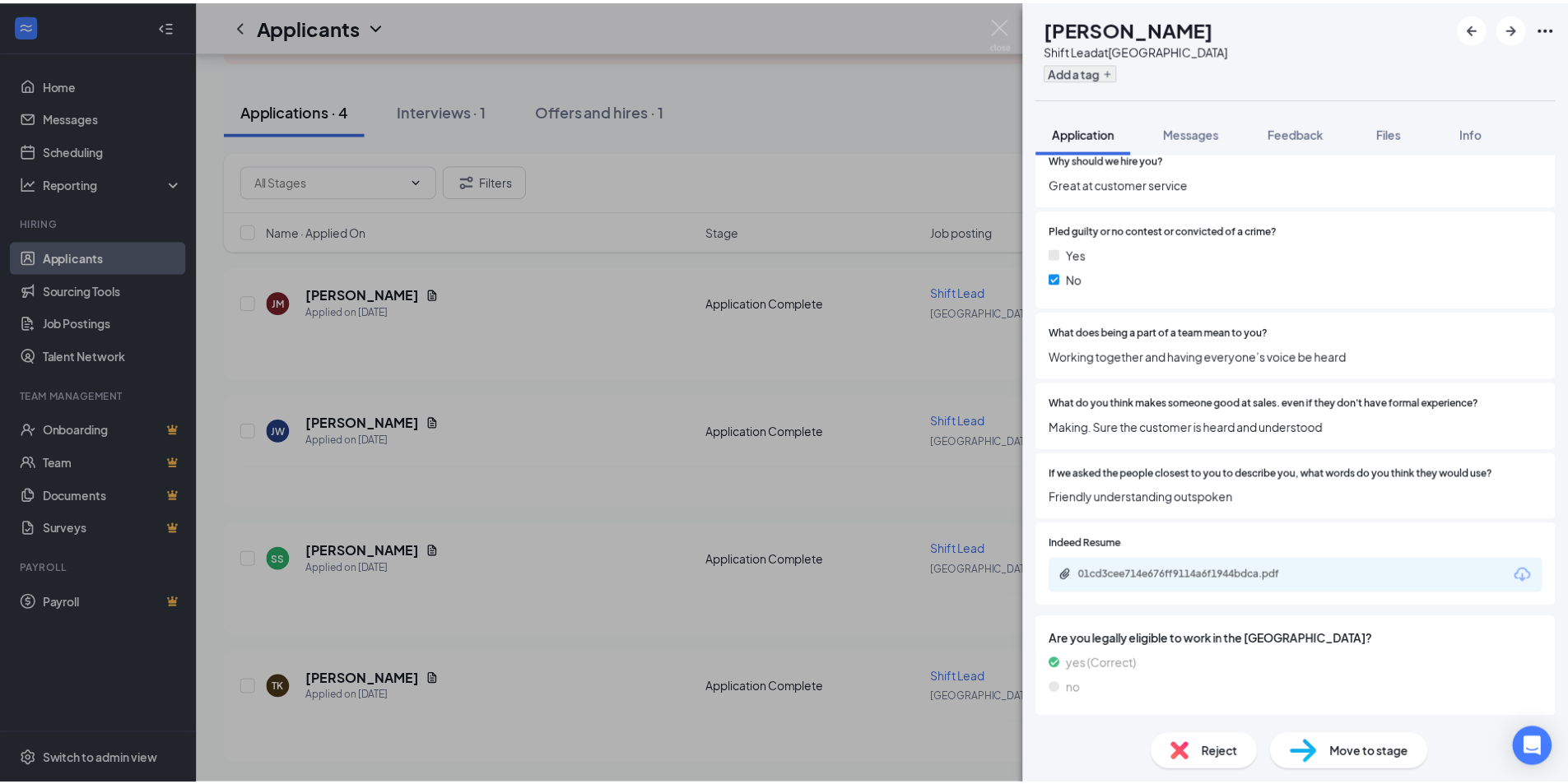
scroll to position [1718, 0]
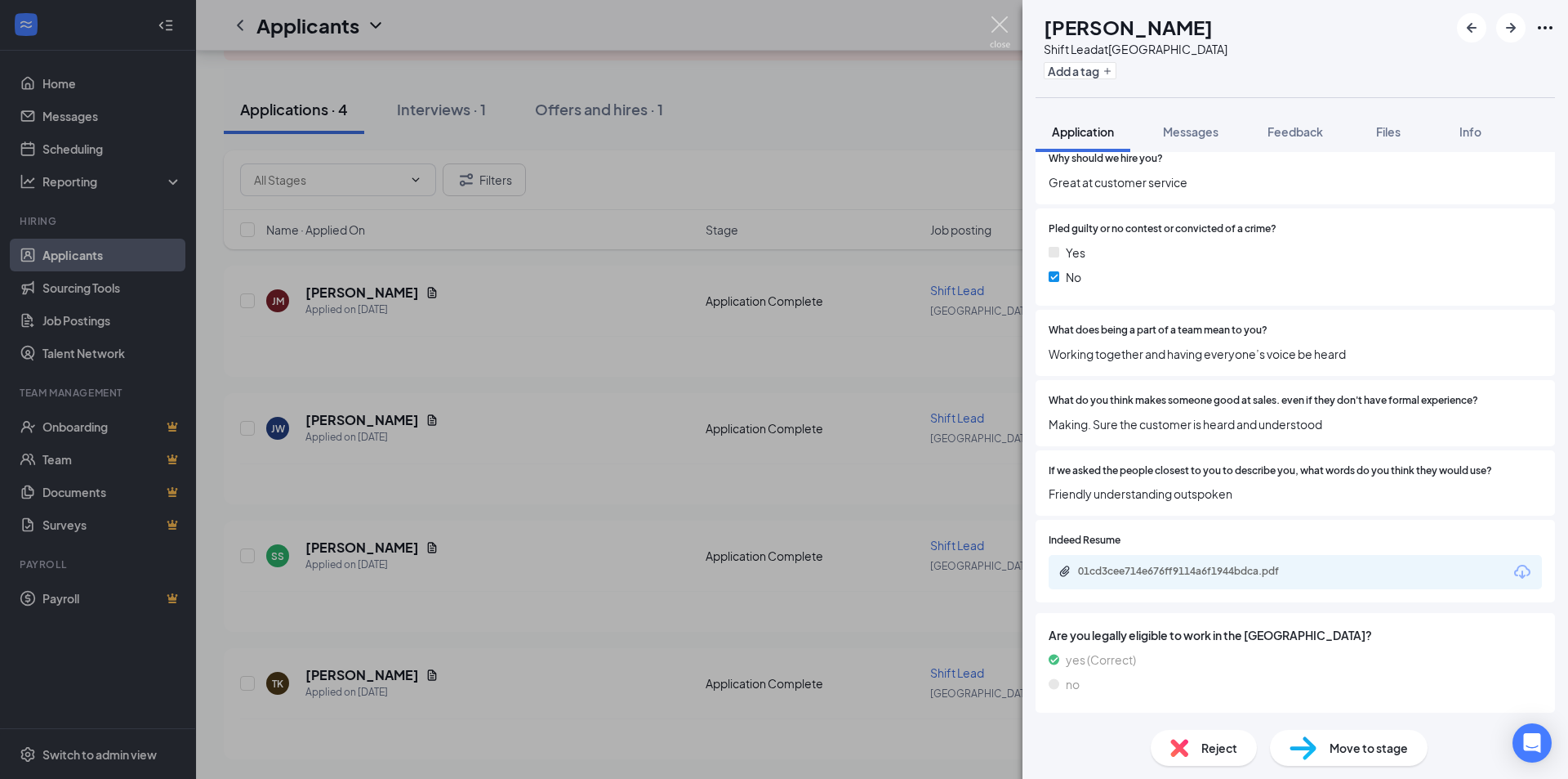
click at [1001, 19] on img at bounding box center [1000, 32] width 20 height 32
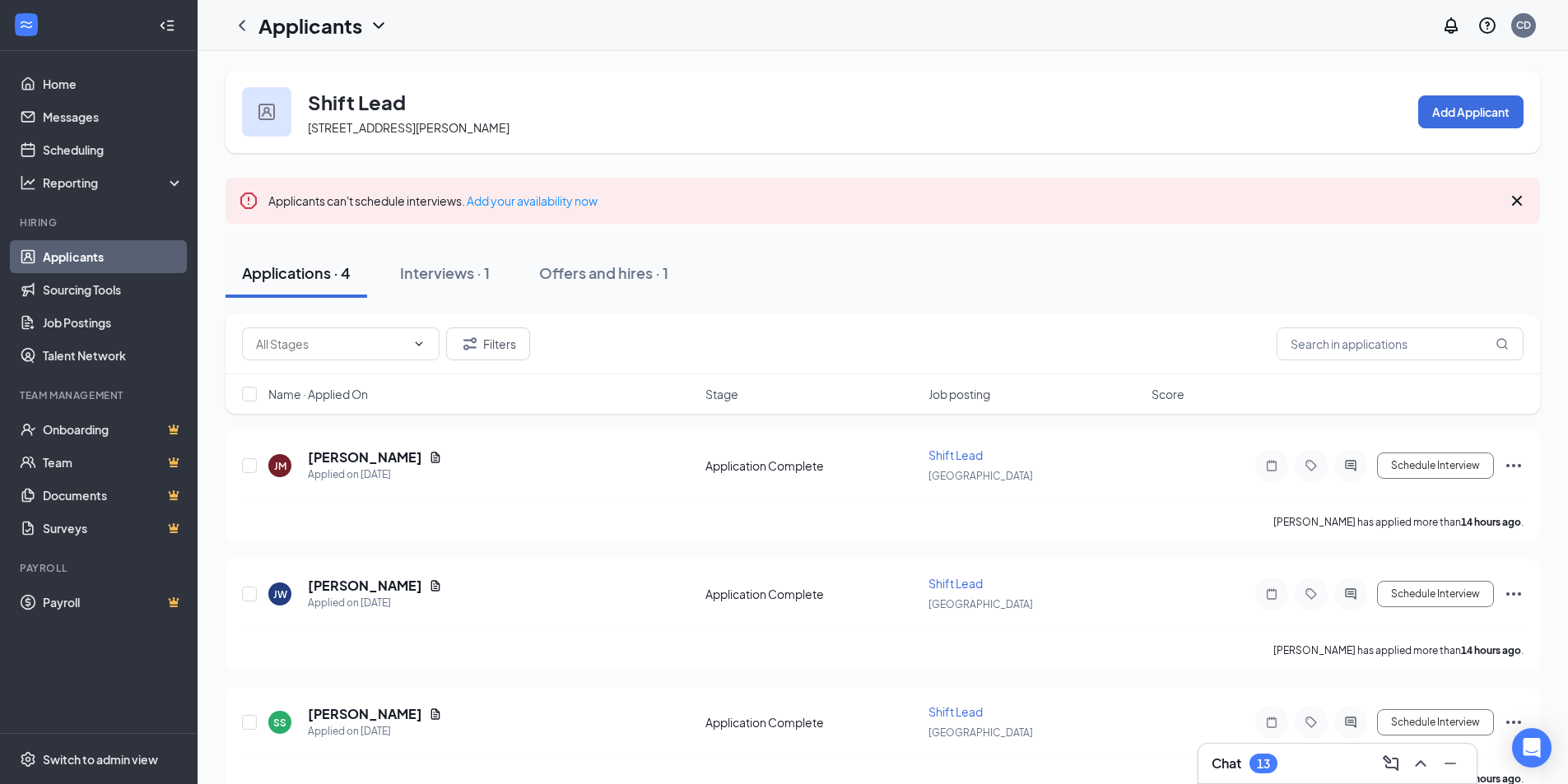
click at [383, 34] on icon "ChevronDown" at bounding box center [377, 25] width 19 height 19
click at [379, 22] on icon "ChevronDown" at bounding box center [377, 25] width 19 height 19
click at [376, 28] on icon "ChevronDown" at bounding box center [377, 25] width 19 height 19
click at [320, 79] on link "Applicants" at bounding box center [356, 72] width 178 height 17
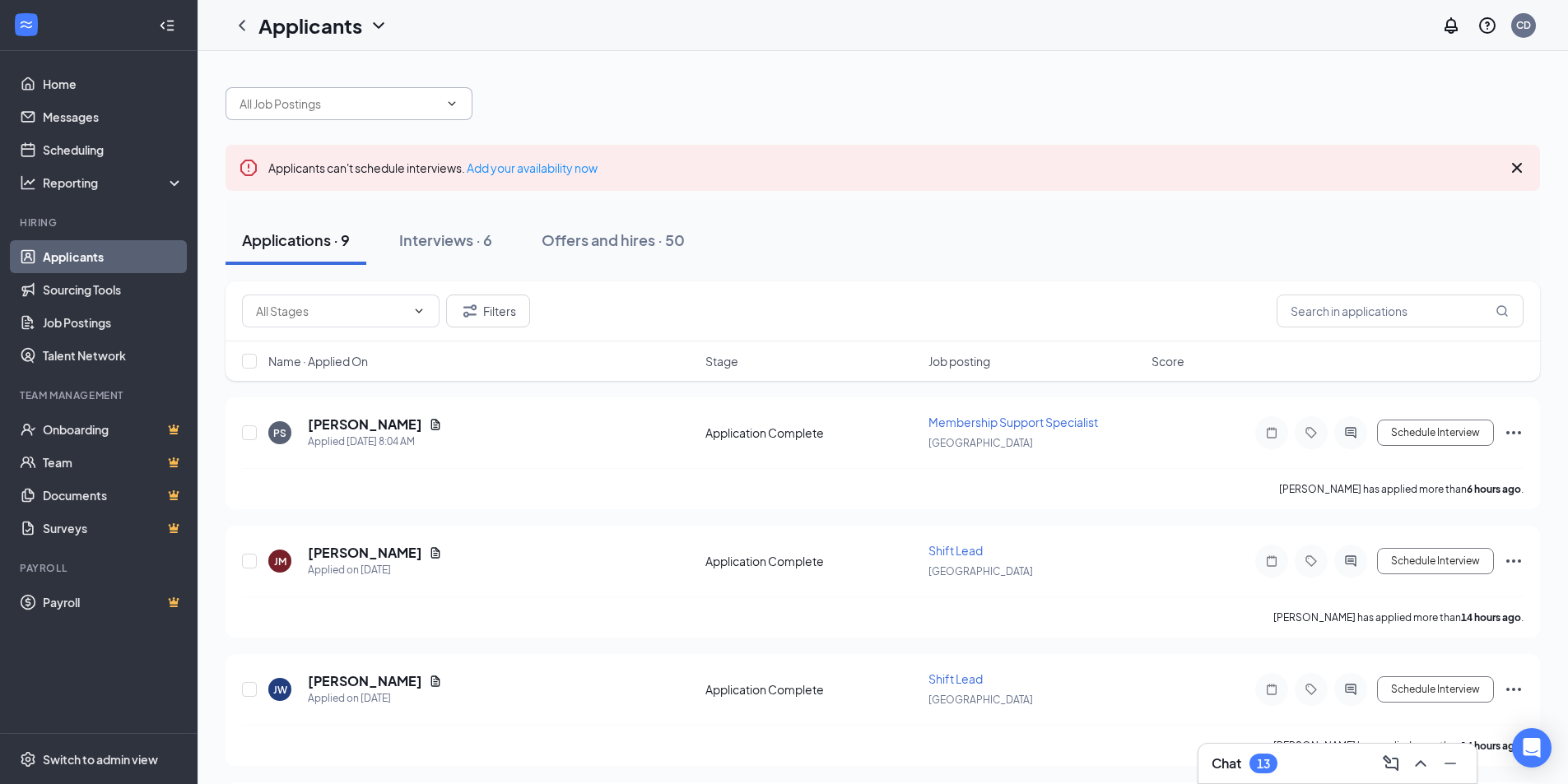
click at [380, 106] on input "text" at bounding box center [339, 104] width 199 height 18
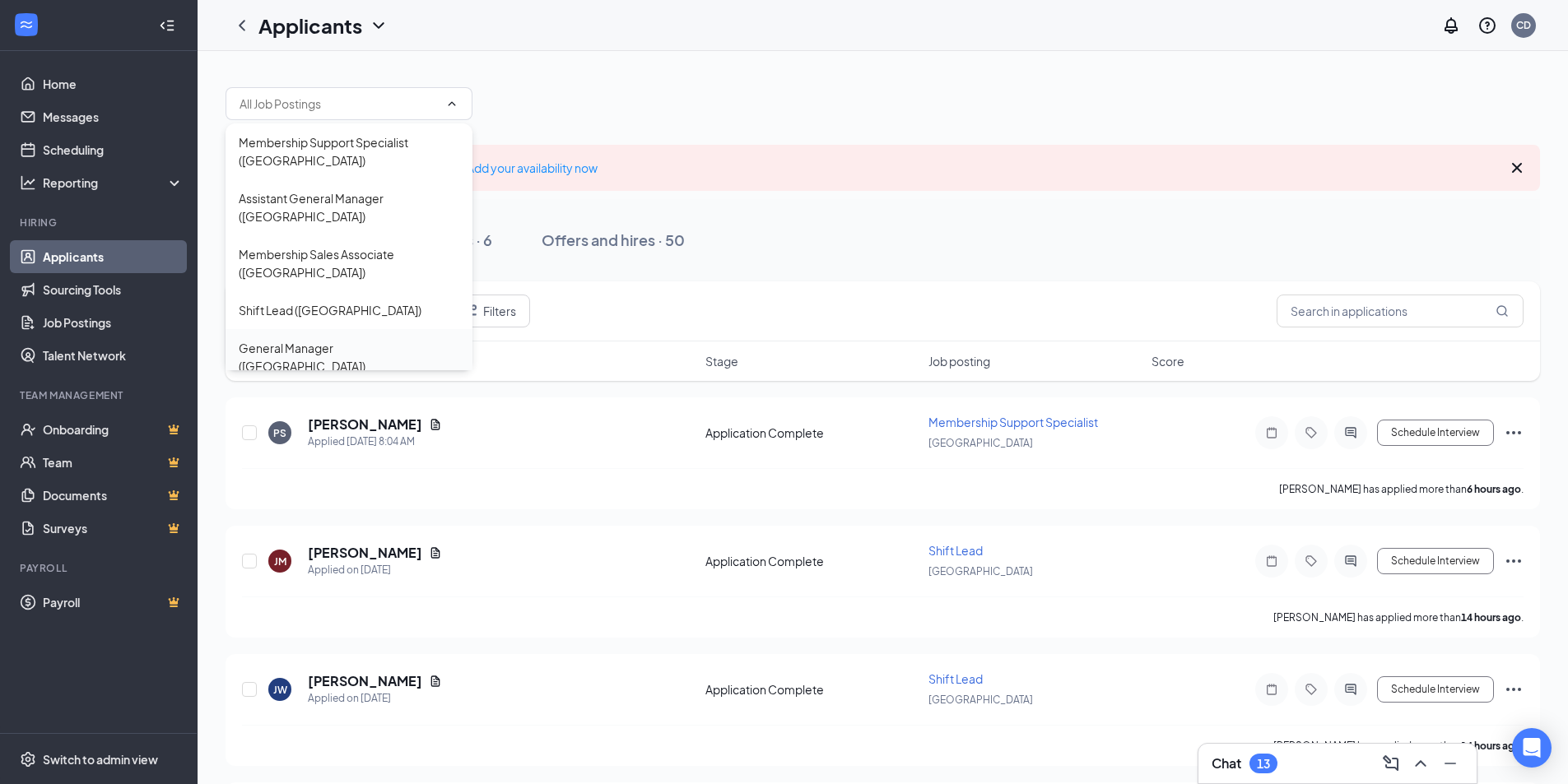
click at [315, 339] on div "General Manager ([GEOGRAPHIC_DATA])" at bounding box center [349, 356] width 221 height 36
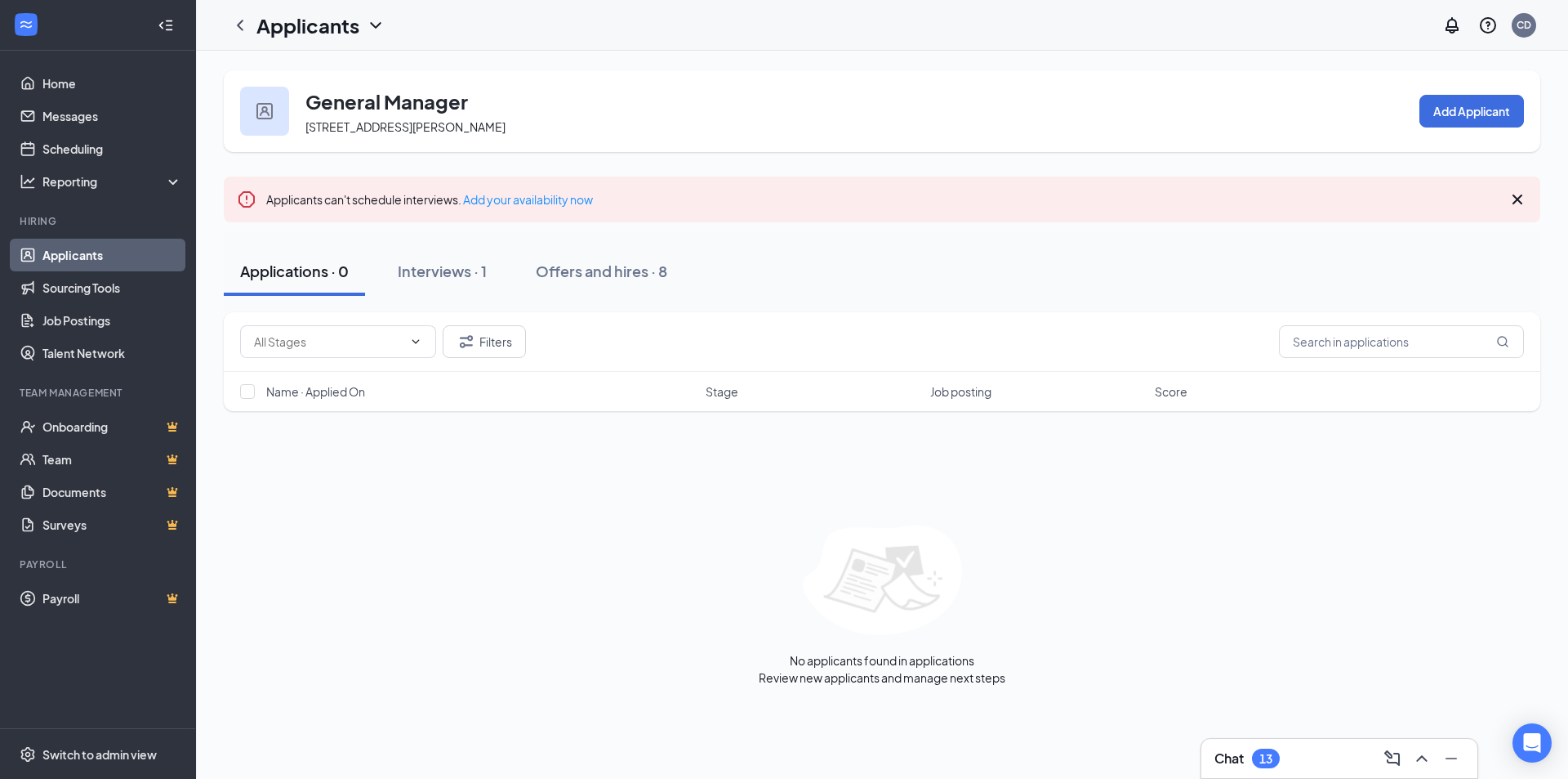
click at [372, 19] on icon "ChevronDown" at bounding box center [375, 25] width 19 height 19
click at [322, 80] on link "Applicants" at bounding box center [354, 71] width 176 height 16
